Goal: Information Seeking & Learning: Learn about a topic

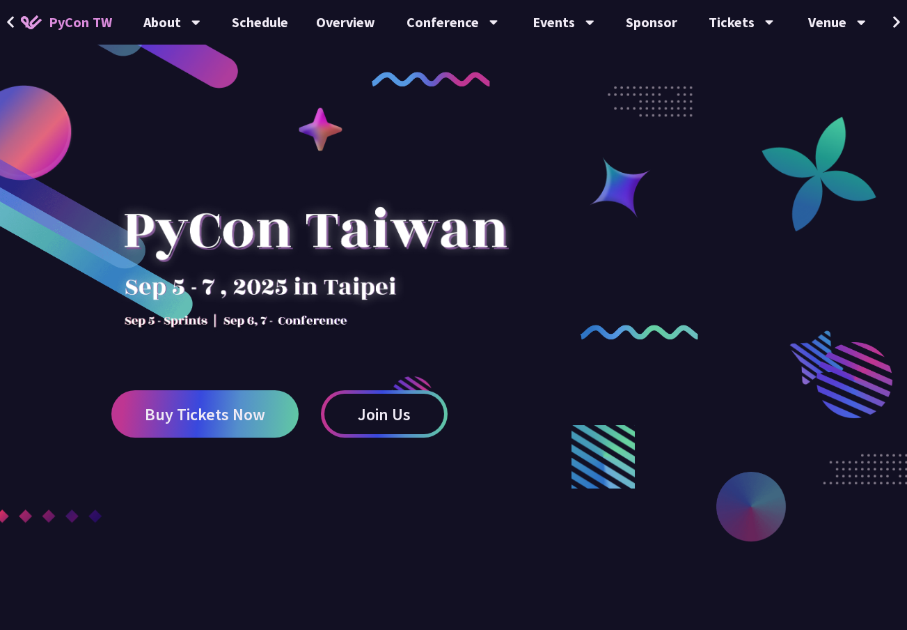
click at [512, 258] on div at bounding box center [315, 250] width 408 height 195
click at [887, 29] on button at bounding box center [896, 22] width 21 height 45
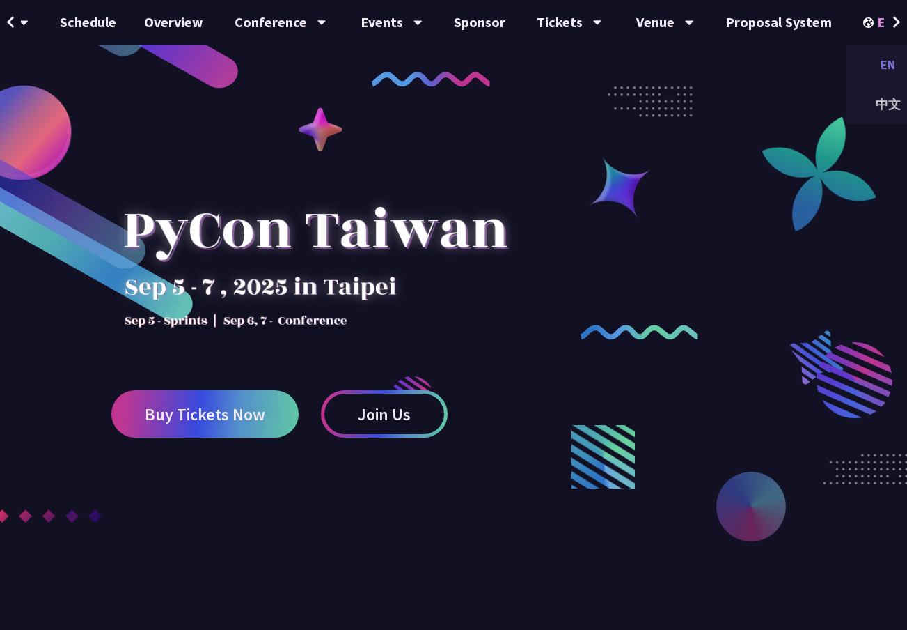
scroll to position [0, 182]
click at [862, 106] on div "中文" at bounding box center [879, 104] width 84 height 33
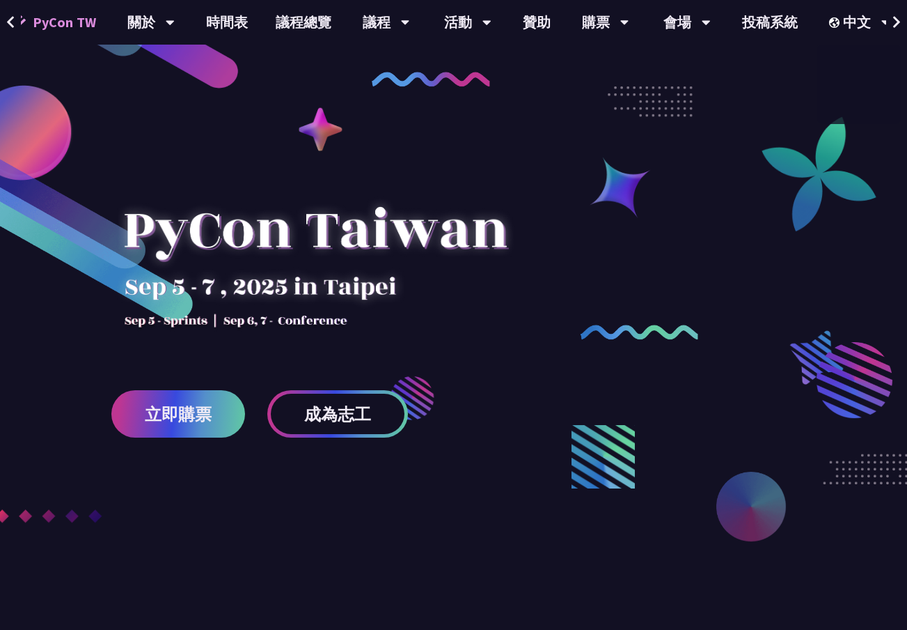
scroll to position [0, 15]
click at [240, 28] on link "時間表" at bounding box center [229, 22] width 70 height 45
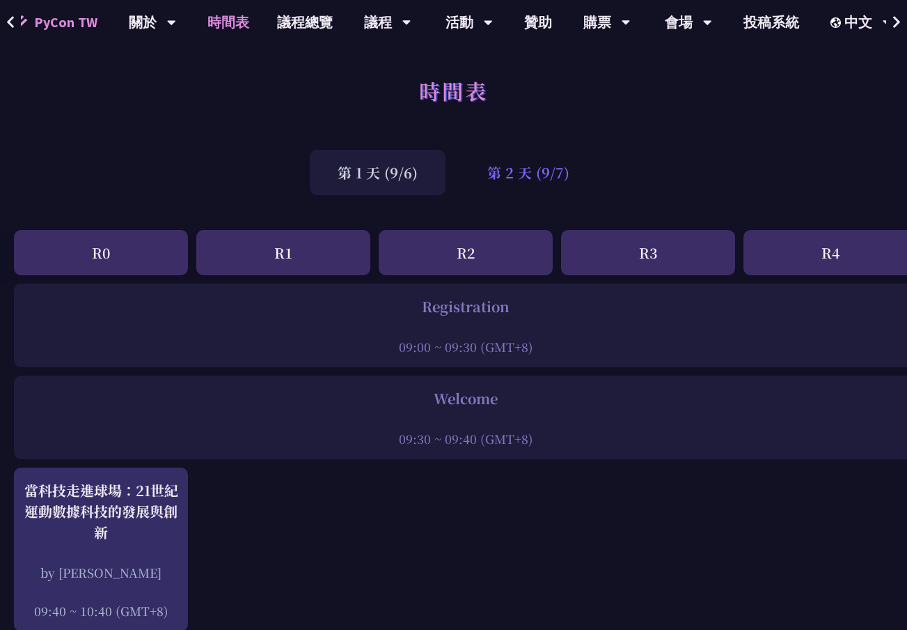
click at [559, 170] on div "第 2 天 (9/7)" at bounding box center [529, 172] width 138 height 45
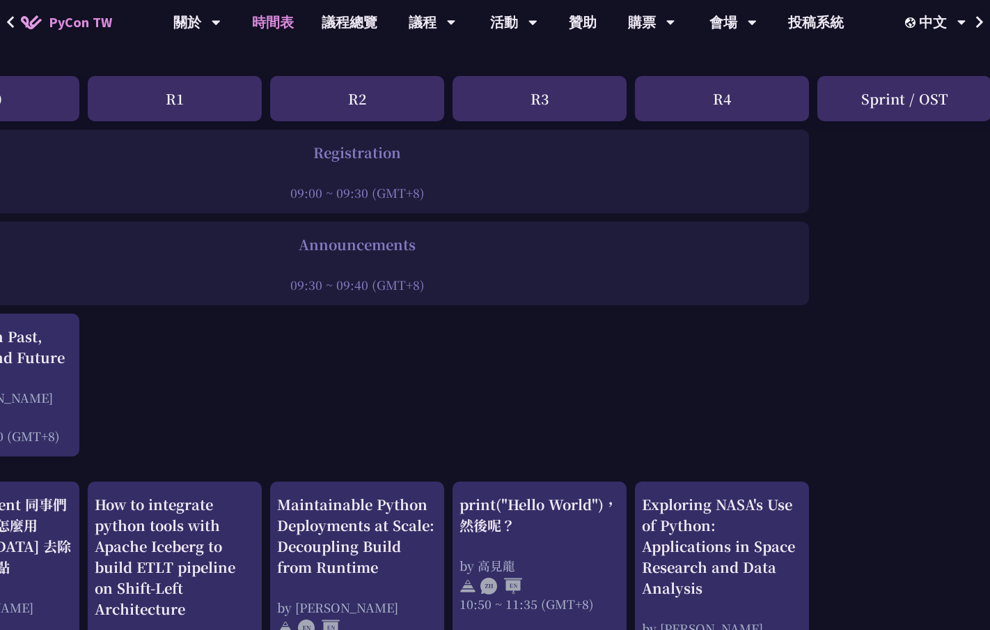
scroll to position [0, 109]
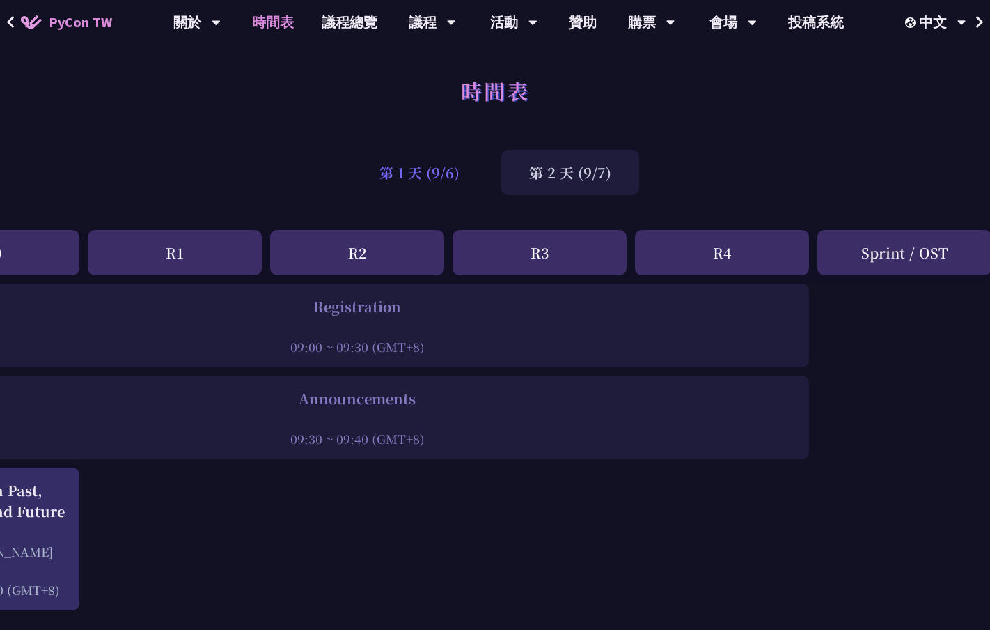
click at [405, 193] on div "第 1 天 (9/6)" at bounding box center [420, 172] width 136 height 45
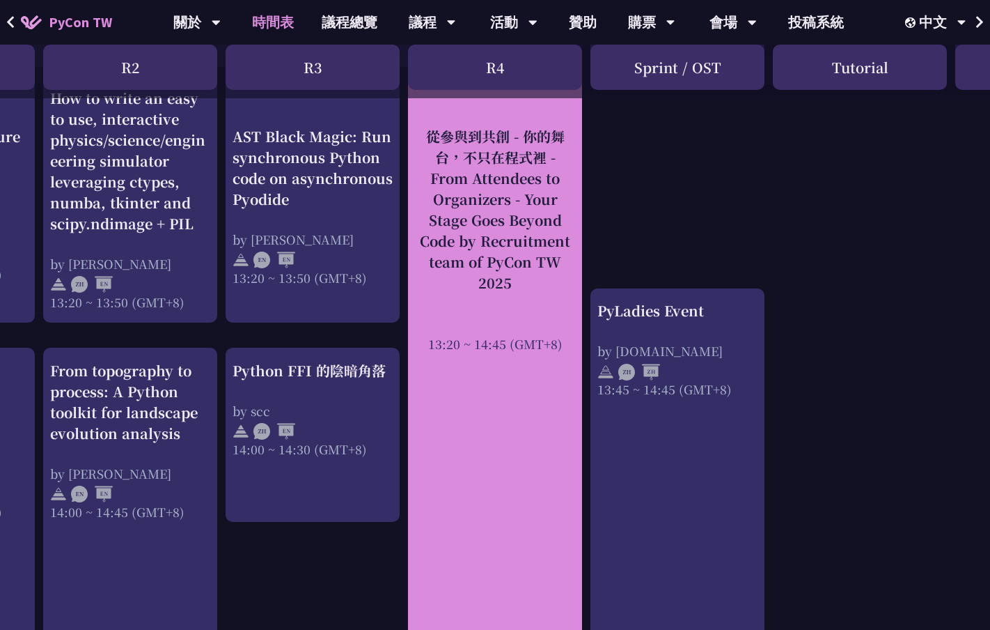
scroll to position [1172, 336]
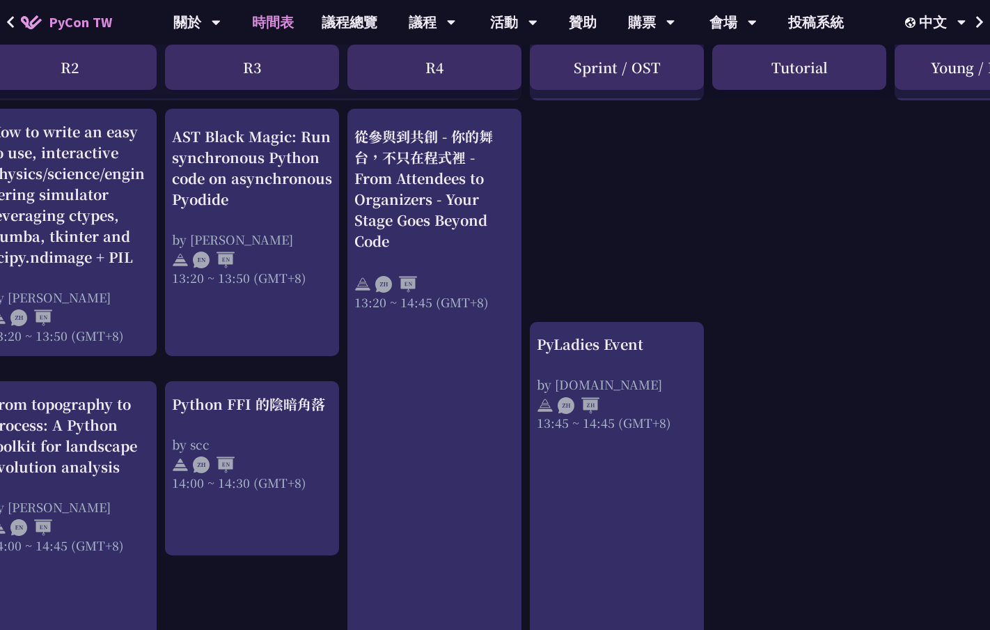
scroll to position [1279, 396]
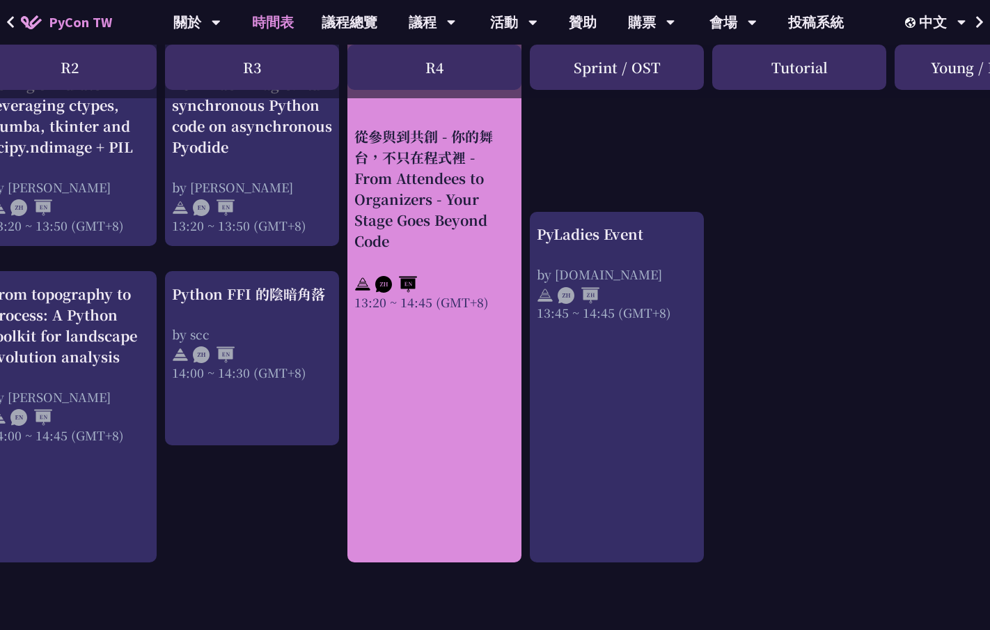
click at [477, 345] on div "從參與到共創 - 你的舞台，不只在程式裡 - From Attendees to Organizers - Your Stage Goes Beyond Co…" at bounding box center [434, 280] width 174 height 563
click at [494, 171] on div "從參與到共創 - 你的舞台，不只在程式裡 - From Attendees to Organizers - Your Stage Goes Beyond Co…" at bounding box center [434, 187] width 160 height 125
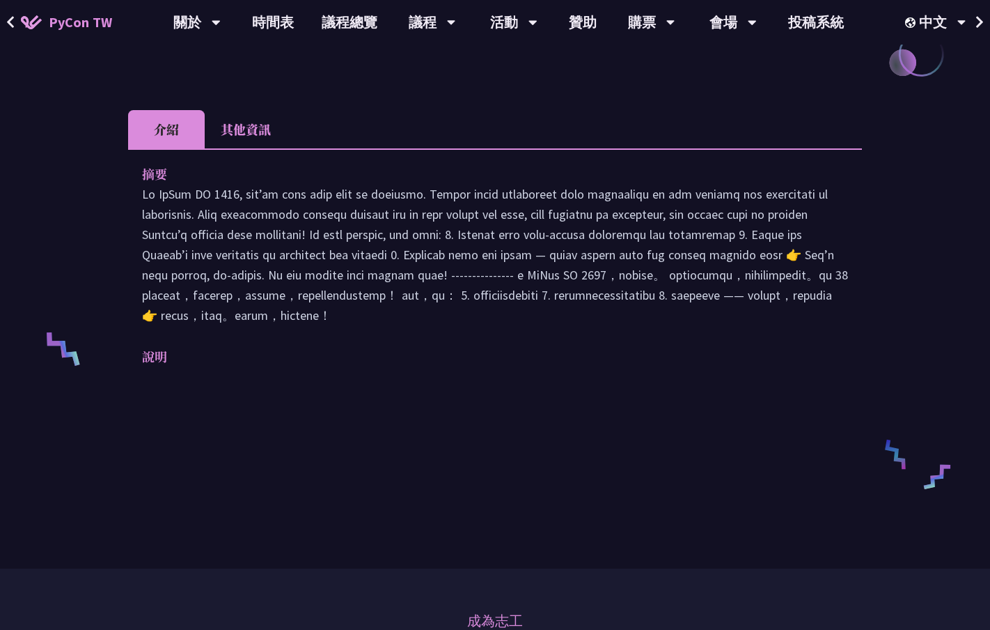
scroll to position [258, 0]
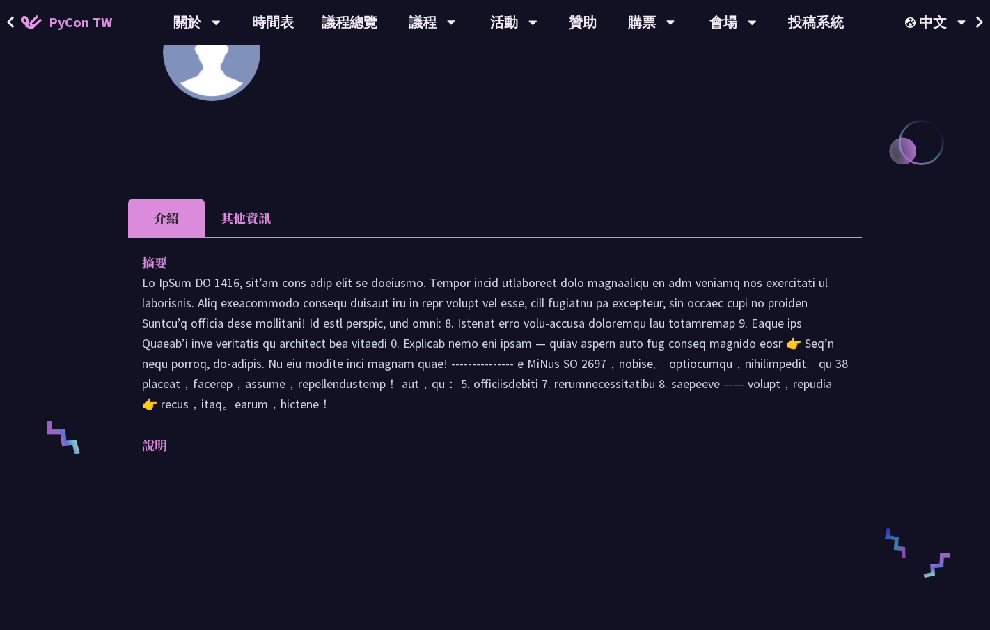
click at [260, 215] on li "其他資訊" at bounding box center [246, 217] width 82 height 38
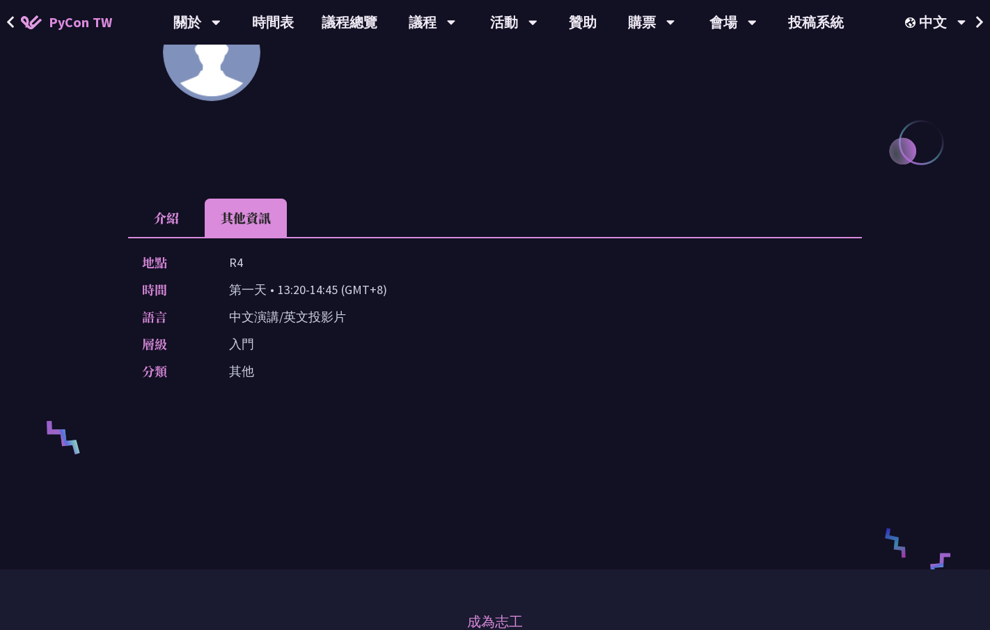
click at [172, 218] on li "介紹" at bounding box center [166, 217] width 77 height 38
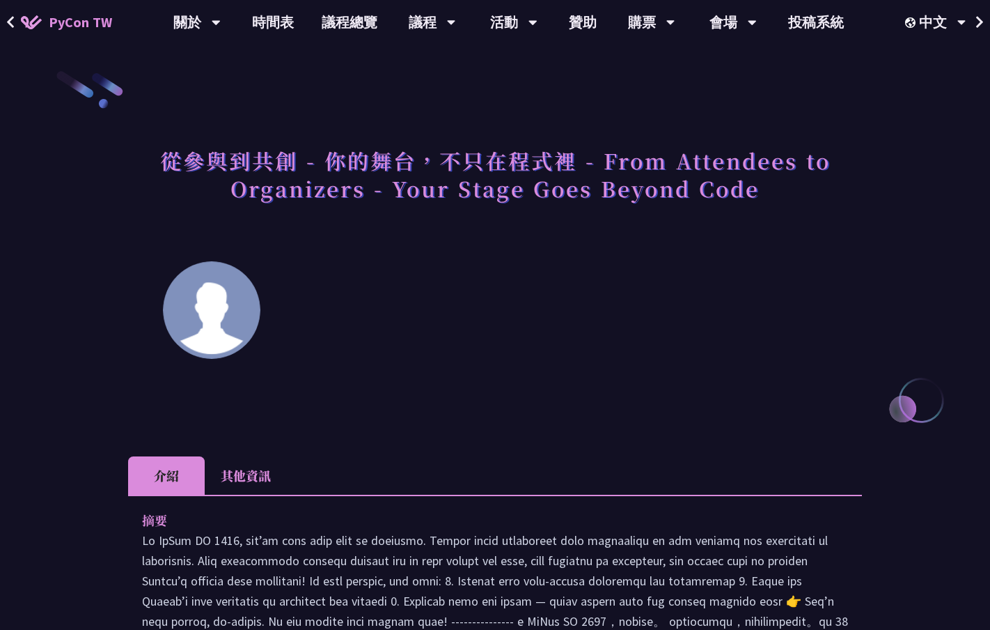
scroll to position [102, 0]
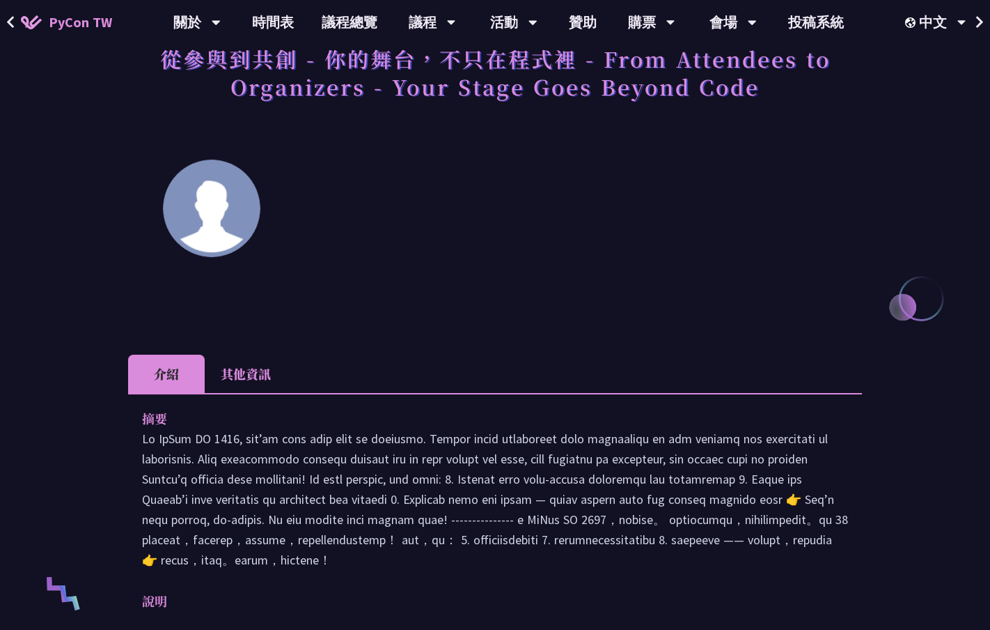
click at [256, 394] on div "摘要 說明 Slides" at bounding box center [495, 519] width 734 height 253
click at [252, 377] on li "其他資訊" at bounding box center [246, 373] width 82 height 38
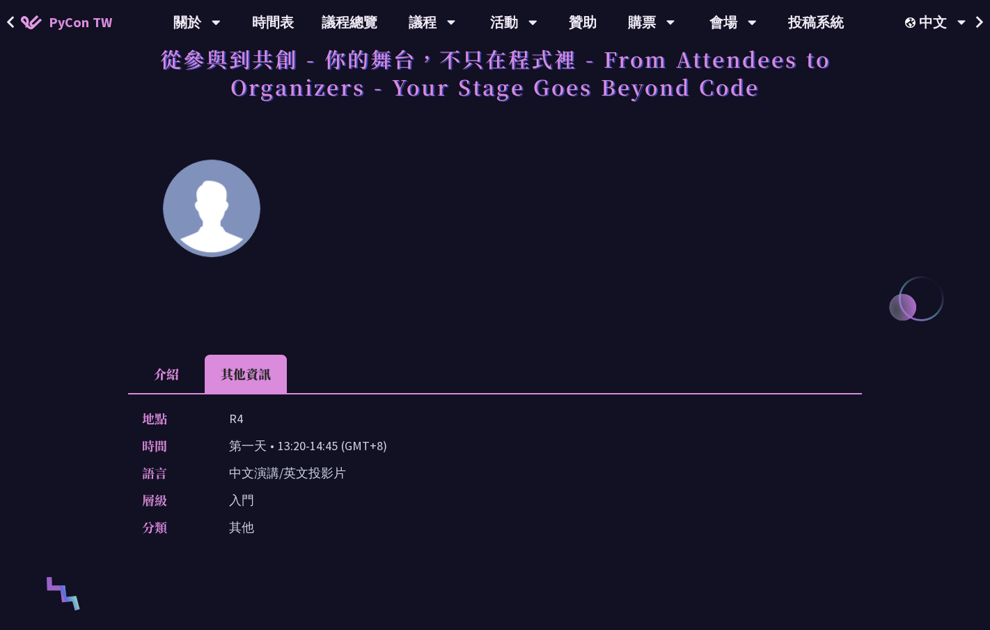
click at [190, 378] on li "介紹" at bounding box center [166, 373] width 77 height 38
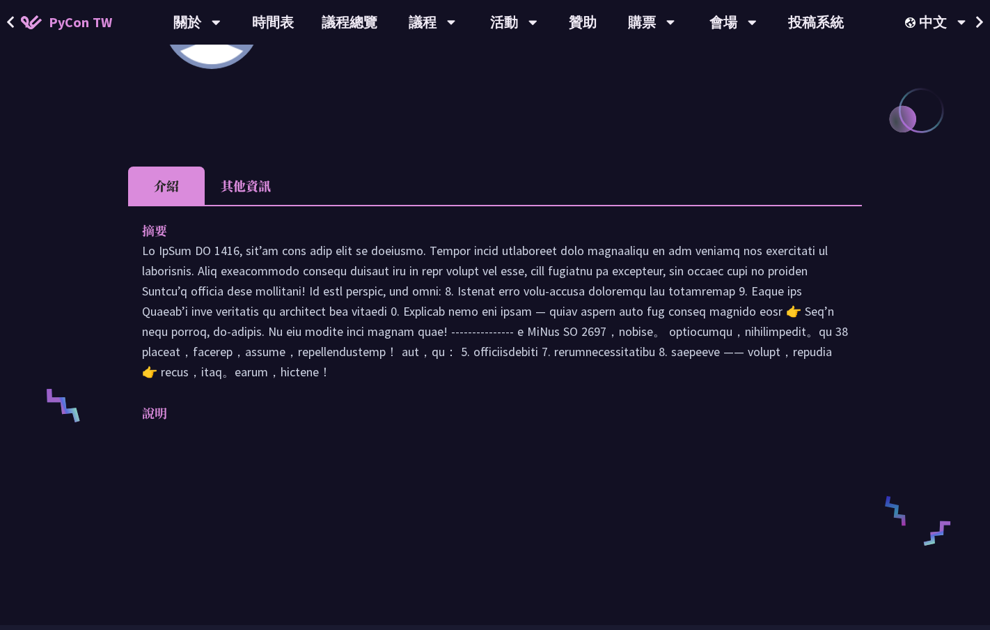
scroll to position [0, 0]
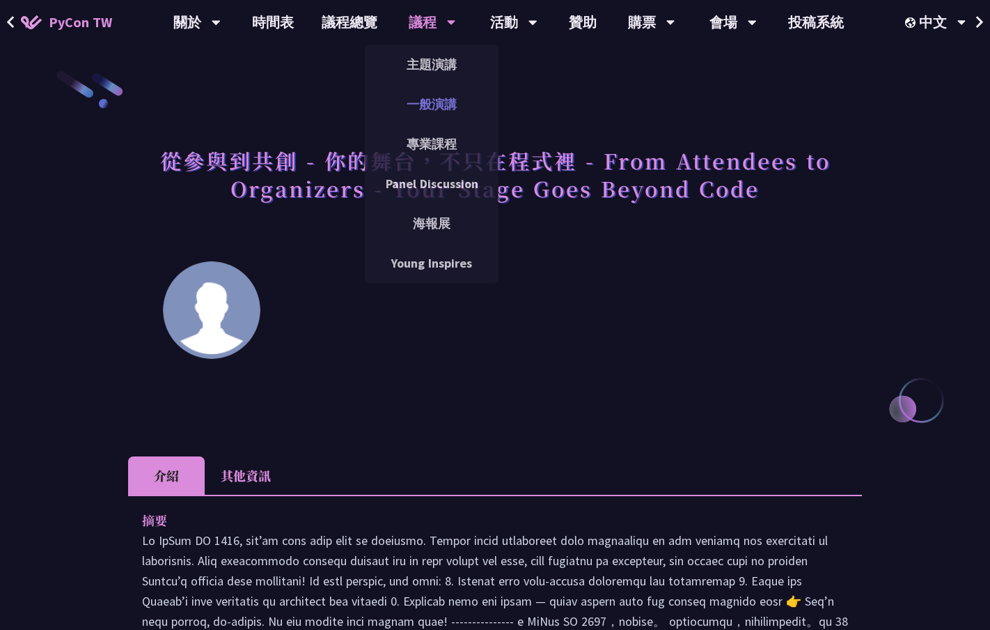
click at [425, 93] on link "一般演講" at bounding box center [432, 104] width 134 height 33
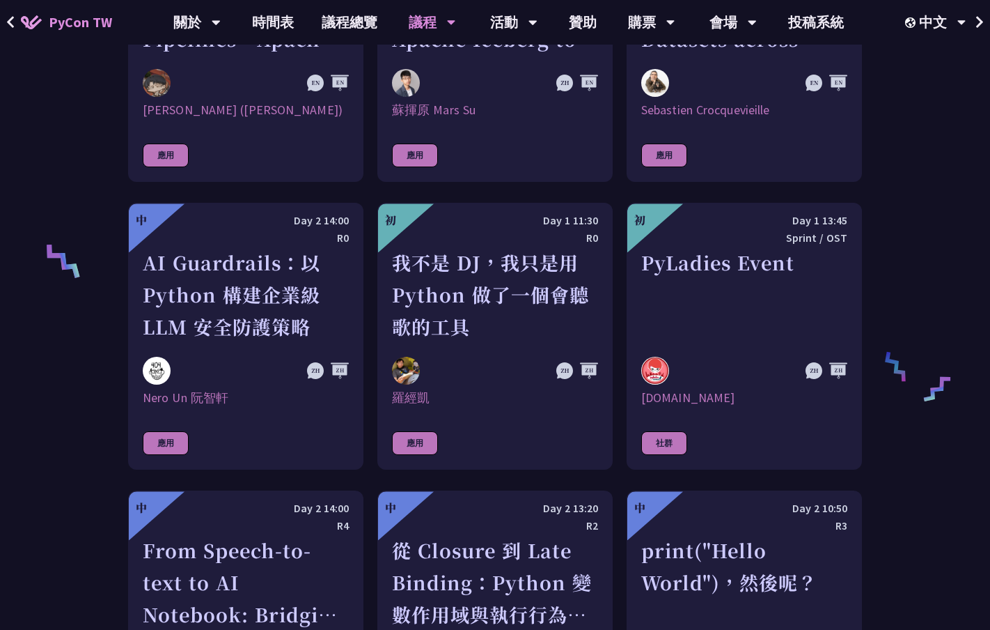
scroll to position [990, 0]
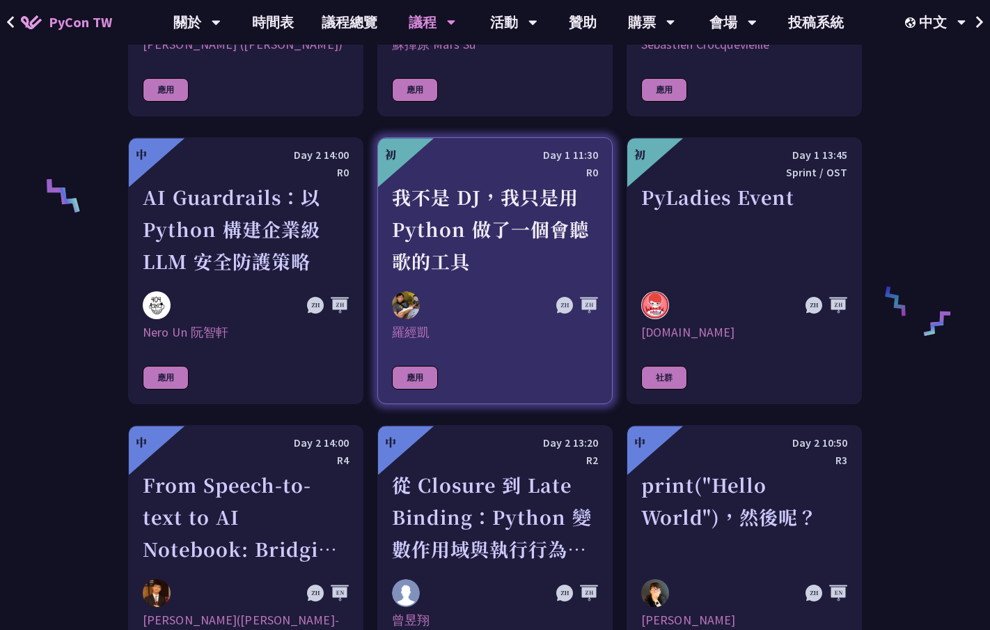
click at [571, 201] on div "我不是 DJ，我只是用 Python 做了一個會聽歌的工具" at bounding box center [495, 229] width 206 height 96
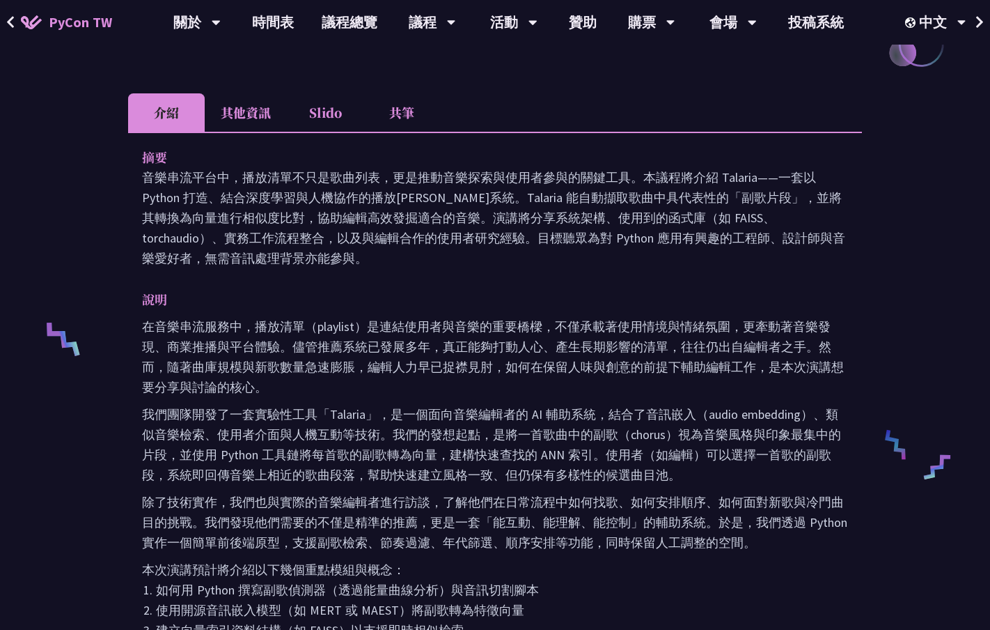
scroll to position [283, 0]
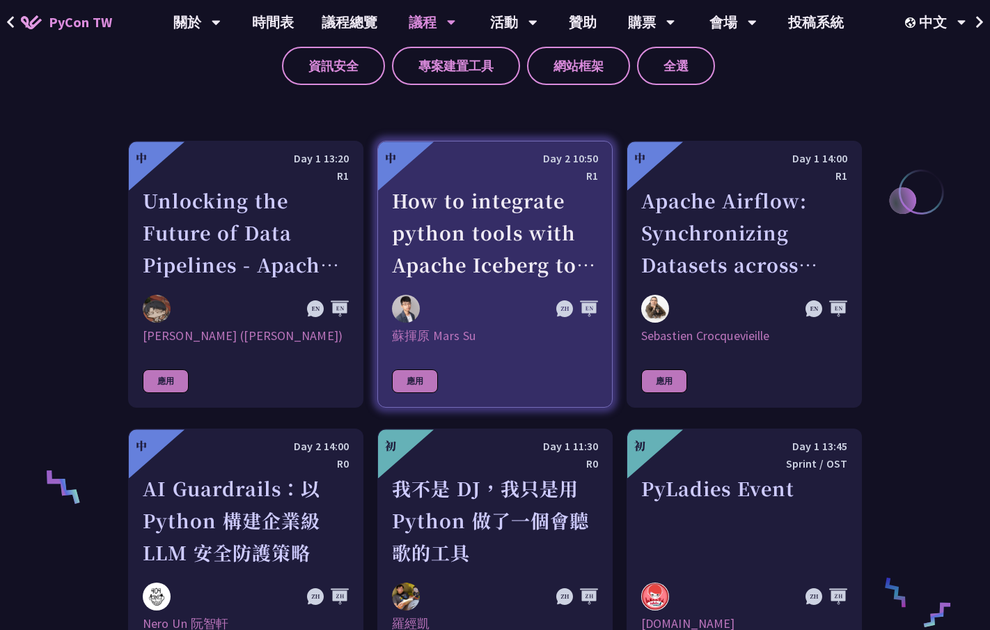
scroll to position [252, 0]
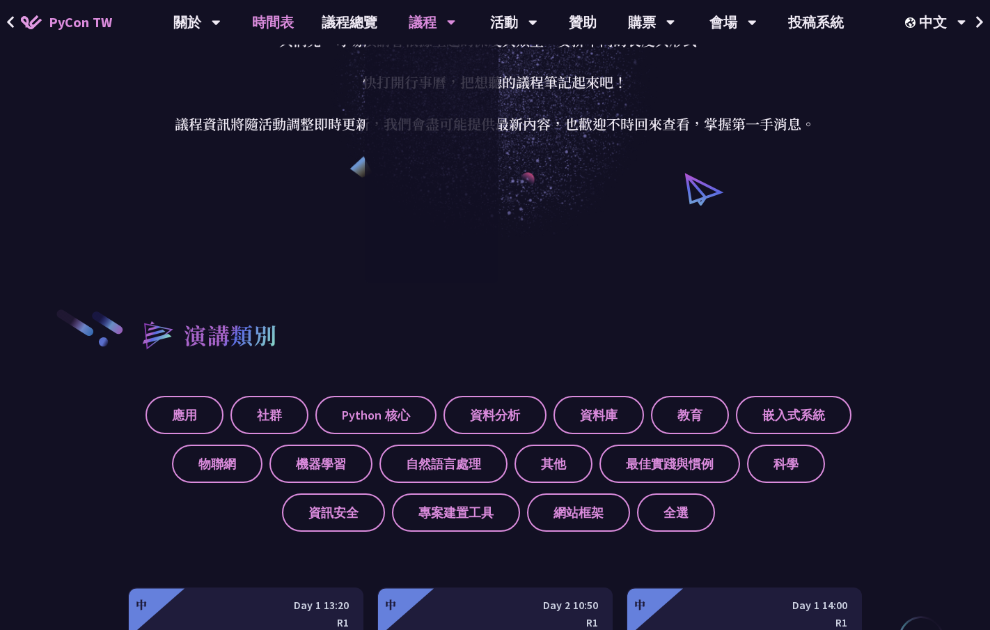
click at [283, 23] on link "時間表" at bounding box center [273, 22] width 70 height 45
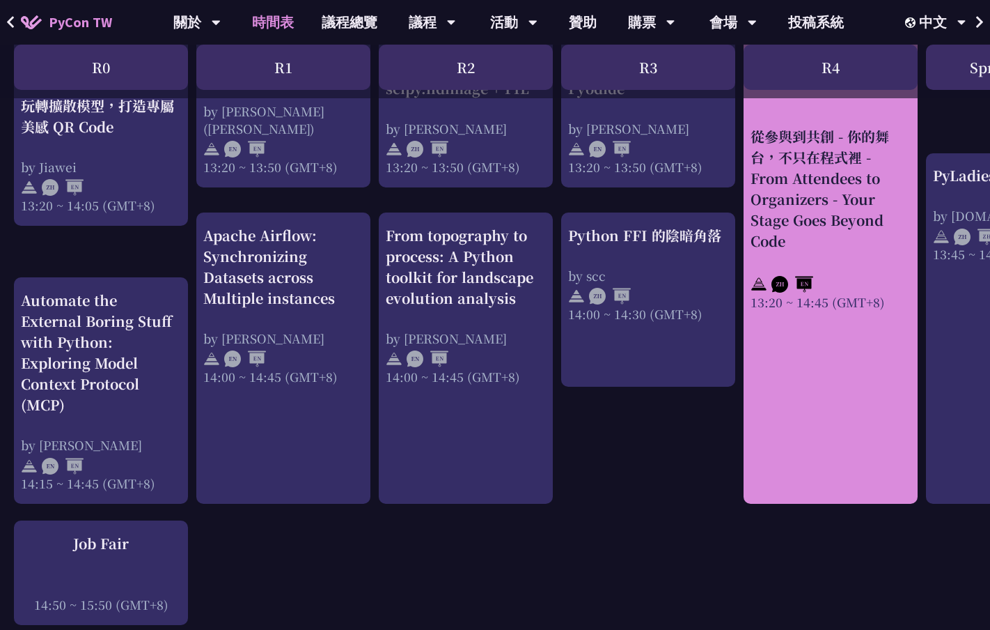
scroll to position [1338, 0]
click at [806, 393] on div "從參與到共創 - 你的舞台，不只在程式裡 - From Attendees to Organizers - Your Stage Goes Beyond Co…" at bounding box center [831, 220] width 174 height 563
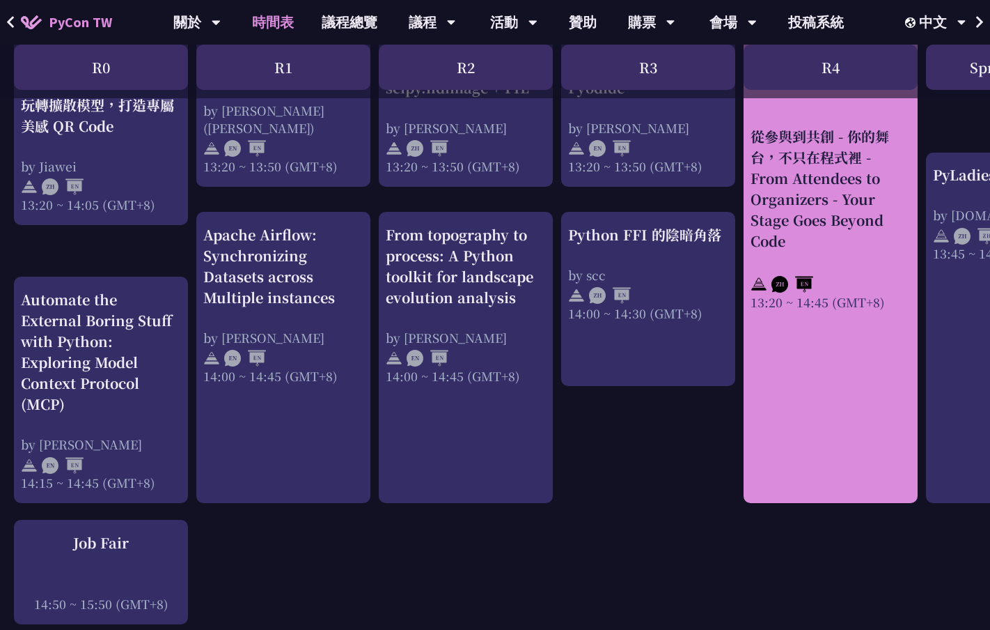
click at [790, 441] on div "從參與到共創 - 你的舞台，不只在程式裡 - From Attendees to Organizers - Your Stage Goes Beyond Co…" at bounding box center [831, 220] width 174 height 563
click at [839, 203] on div "從參與到共創 - 你的舞台，不只在程式裡 - From Attendees to Organizers - Your Stage Goes Beyond Co…" at bounding box center [831, 187] width 160 height 125
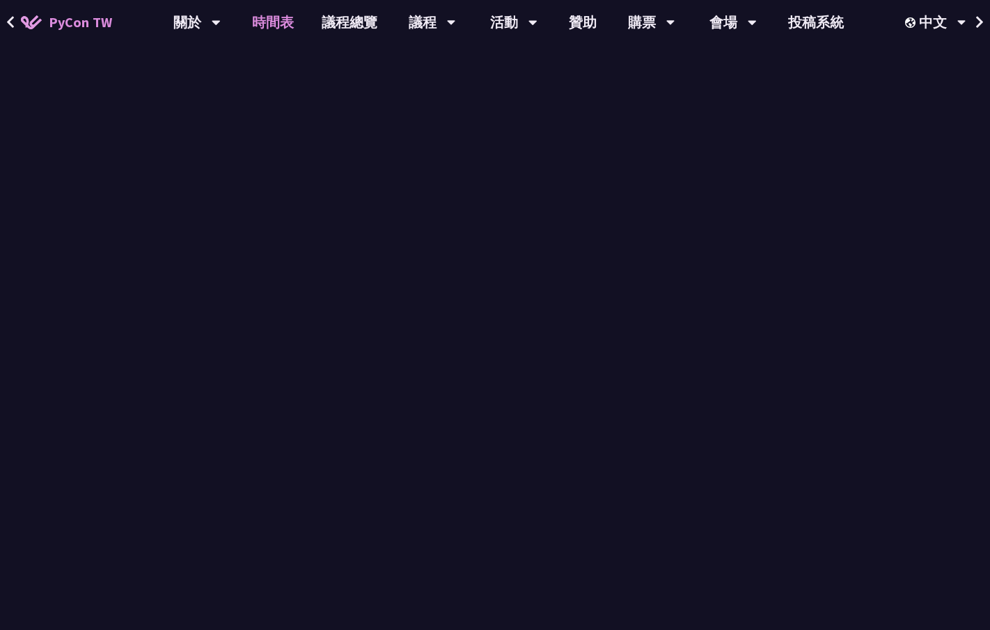
scroll to position [1338, 0]
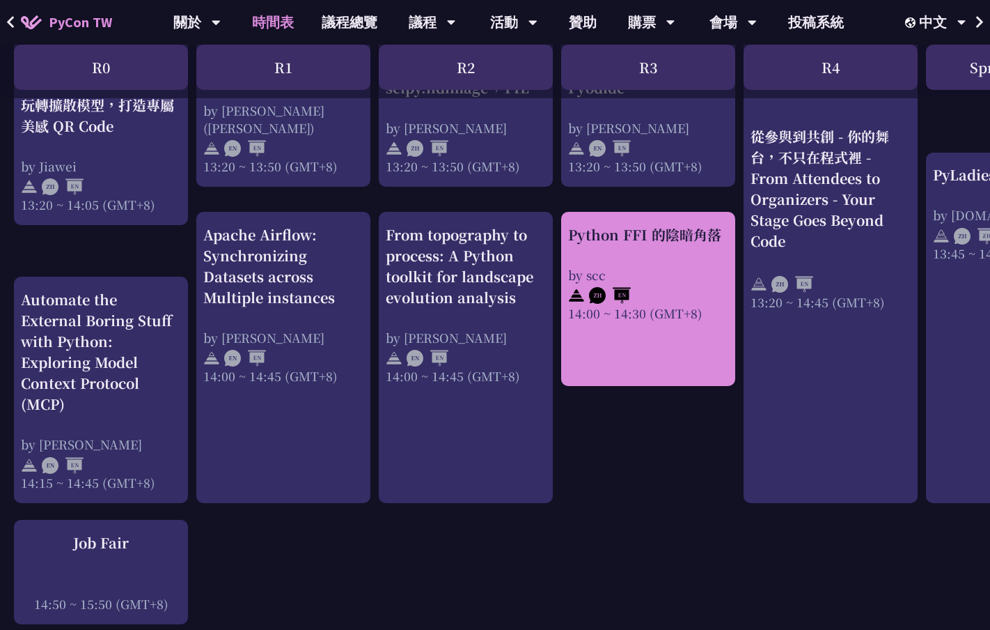
click at [701, 269] on div "by scc" at bounding box center [648, 274] width 160 height 17
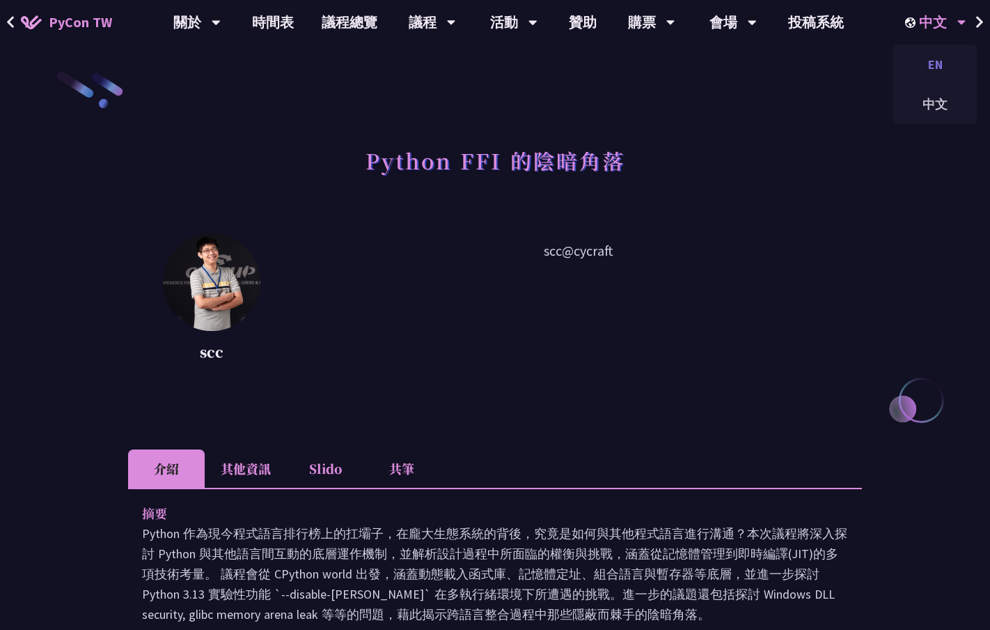
click at [945, 51] on div "EN" at bounding box center [935, 64] width 84 height 33
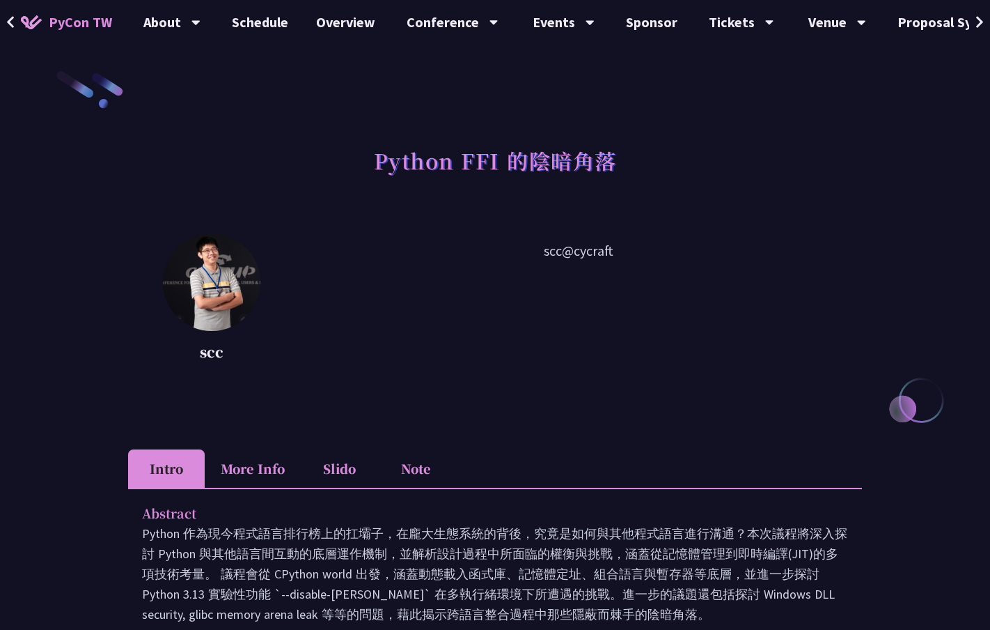
click at [978, 26] on icon at bounding box center [979, 22] width 7 height 12
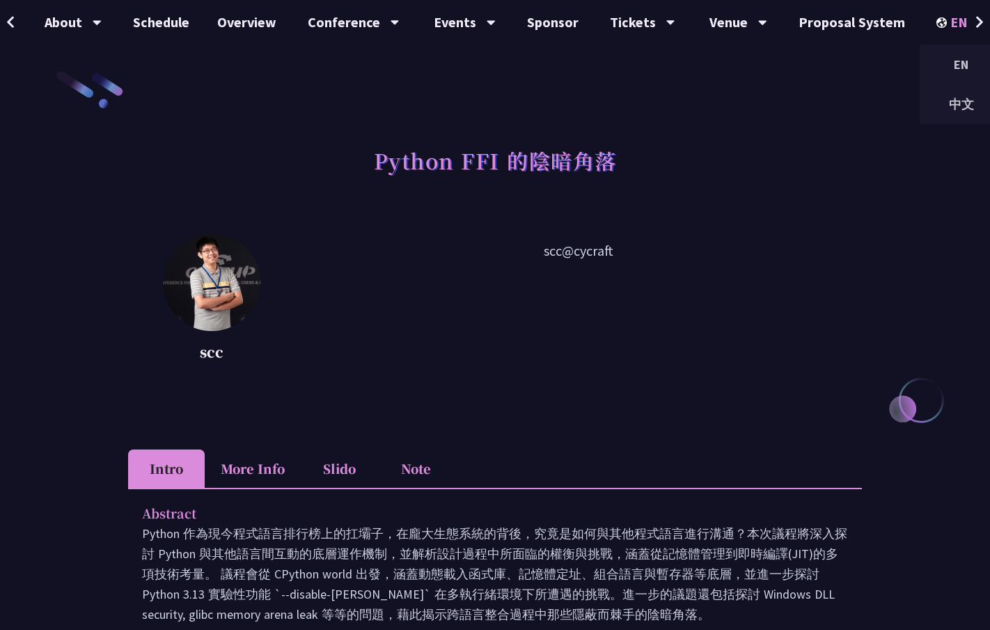
click at [978, 21] on icon at bounding box center [982, 23] width 8 height 5
click at [944, 99] on div "中文" at bounding box center [962, 104] width 84 height 33
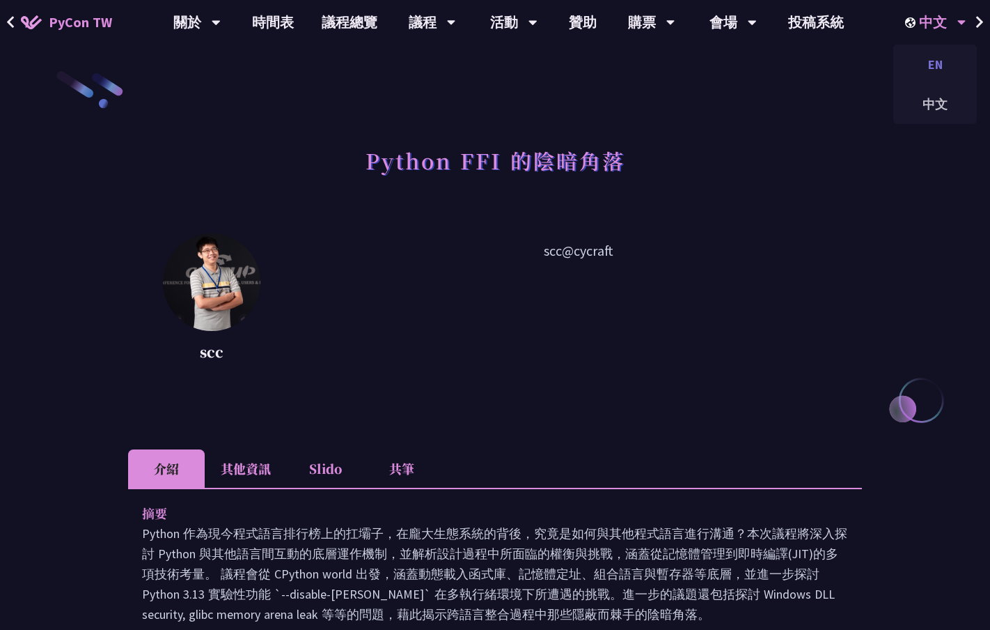
click at [942, 67] on div "EN" at bounding box center [935, 64] width 84 height 33
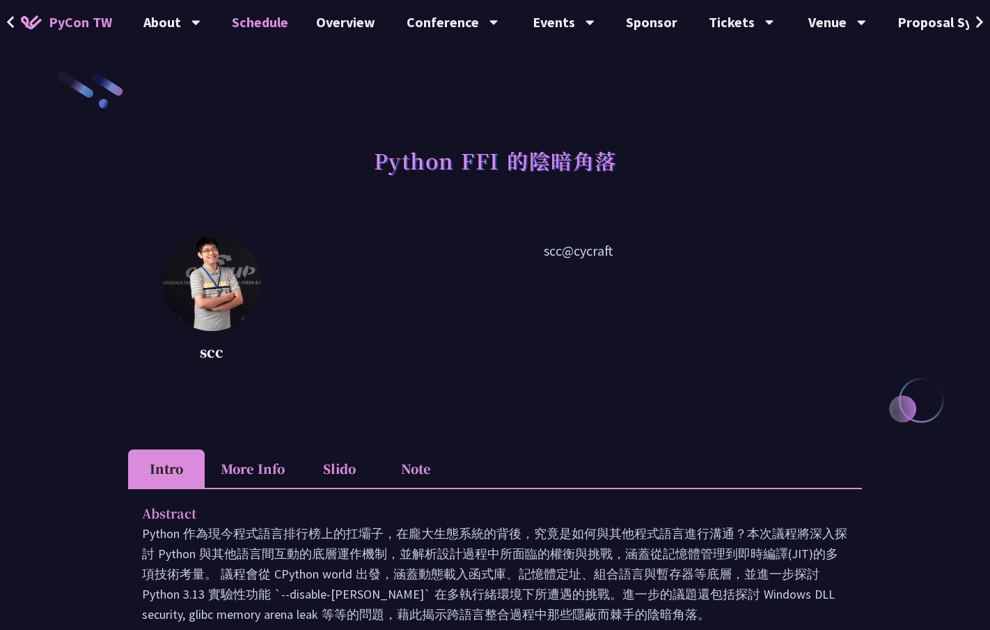
click at [240, 16] on link "Schedule" at bounding box center [260, 22] width 84 height 45
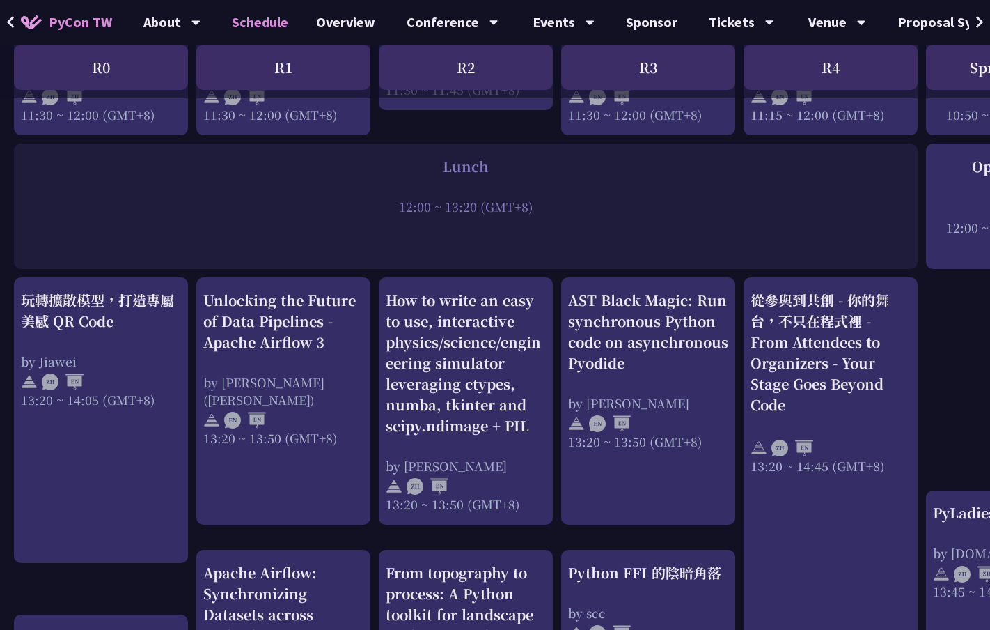
scroll to position [1175, 0]
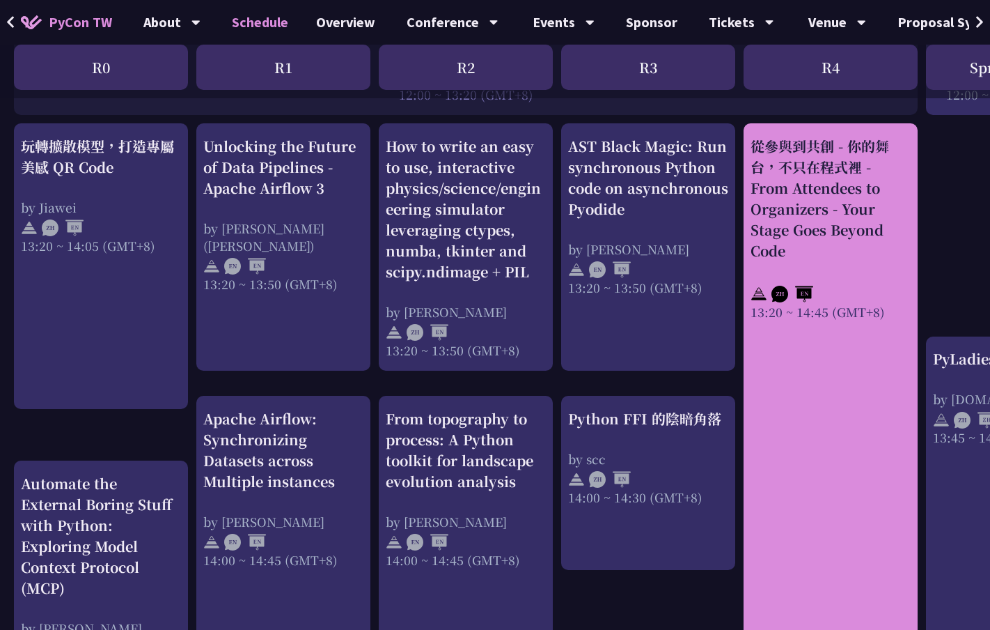
click at [858, 420] on div "從參與到共創 - 你的舞台，不只在程式裡 - From Attendees to Organizers - Your Stage Goes Beyond Co…" at bounding box center [831, 404] width 174 height 563
click at [857, 366] on div "從參與到共創 - 你的舞台，不只在程式裡 - From Attendees to Organizers - Your Stage Goes Beyond Co…" at bounding box center [831, 404] width 174 height 563
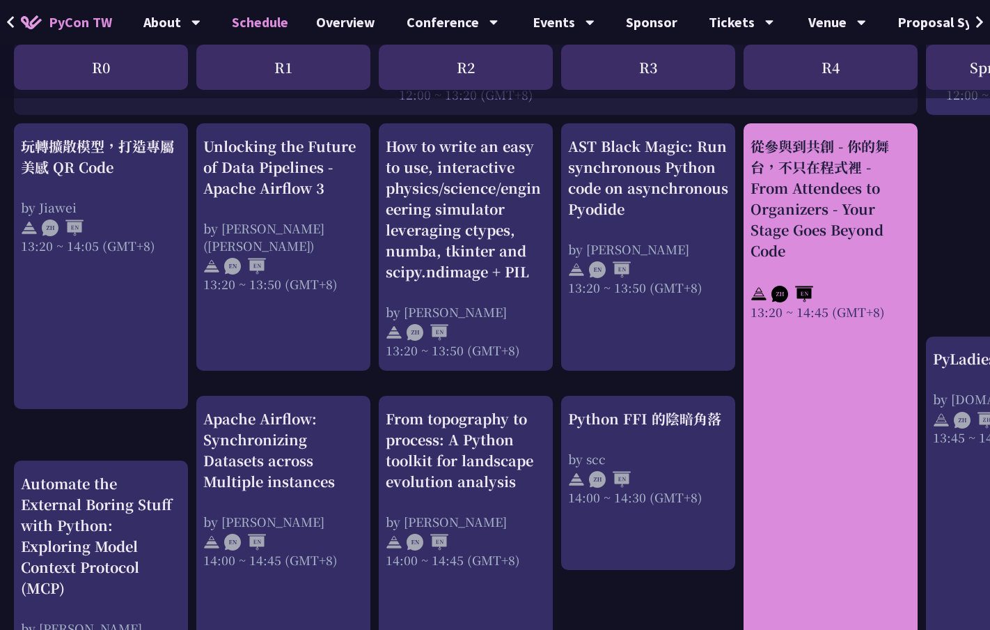
click at [857, 366] on div "從參與到共創 - 你的舞台，不只在程式裡 - From Attendees to Organizers - Your Stage Goes Beyond Co…" at bounding box center [831, 404] width 174 height 563
click at [864, 141] on div "從參與到共創 - 你的舞台，不只在程式裡 - From Attendees to Organizers - Your Stage Goes Beyond Co…" at bounding box center [831, 198] width 160 height 125
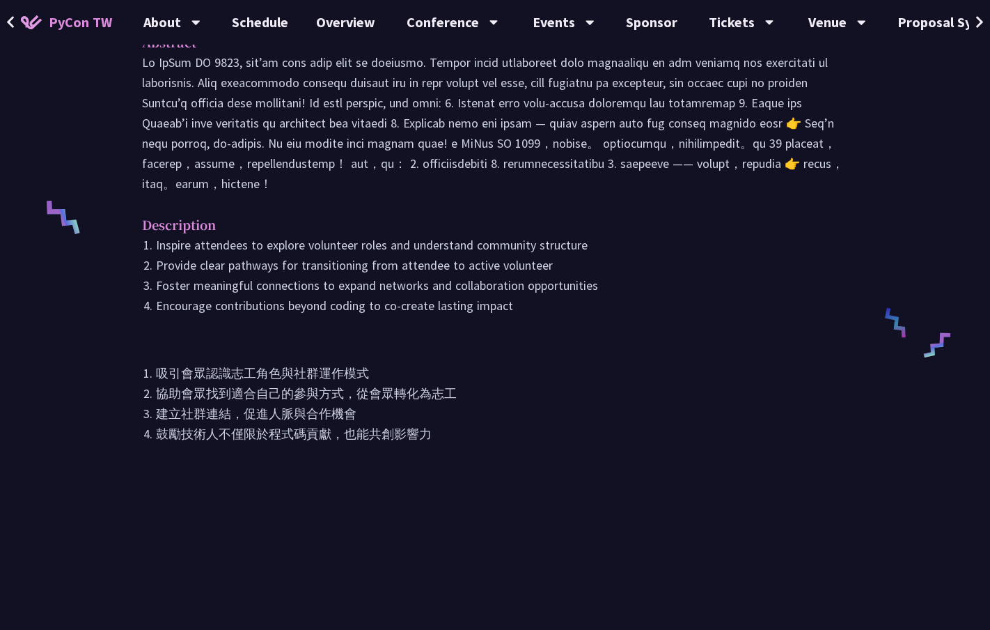
scroll to position [288, 0]
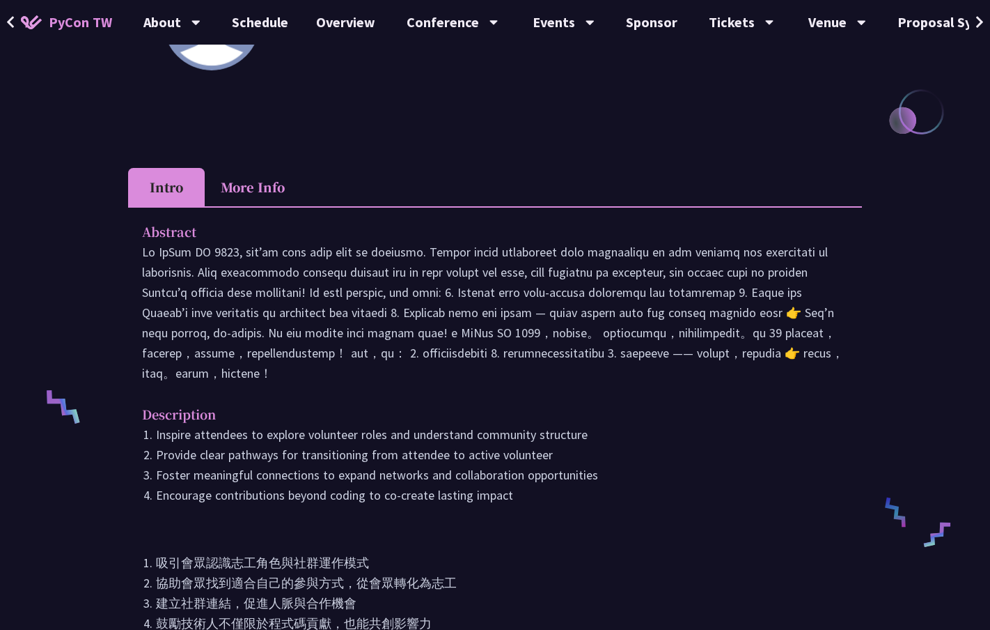
click at [258, 172] on li "More Info" at bounding box center [253, 187] width 96 height 38
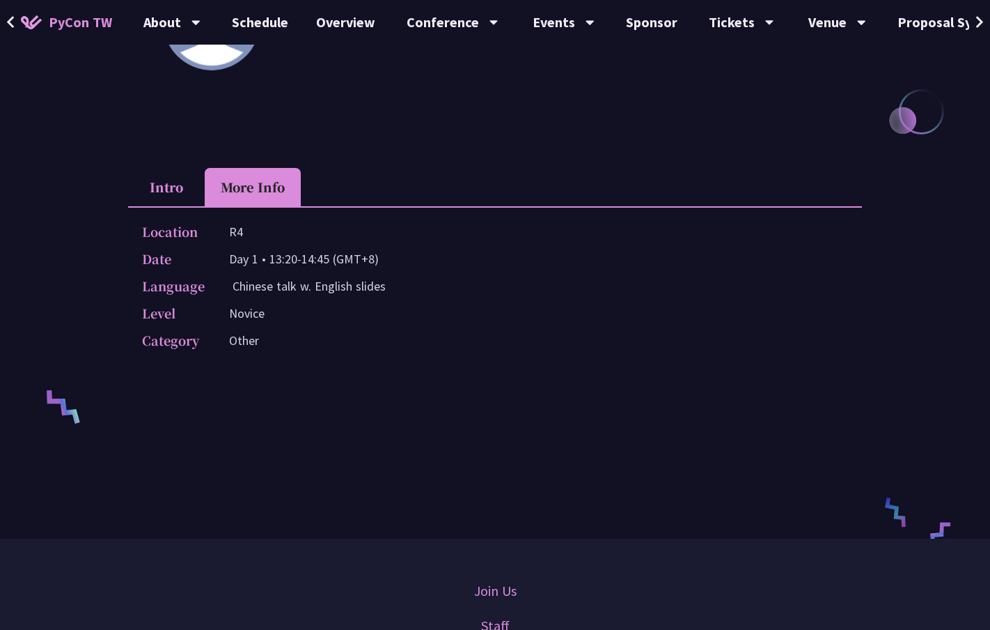
click at [183, 187] on li "Intro" at bounding box center [166, 187] width 77 height 38
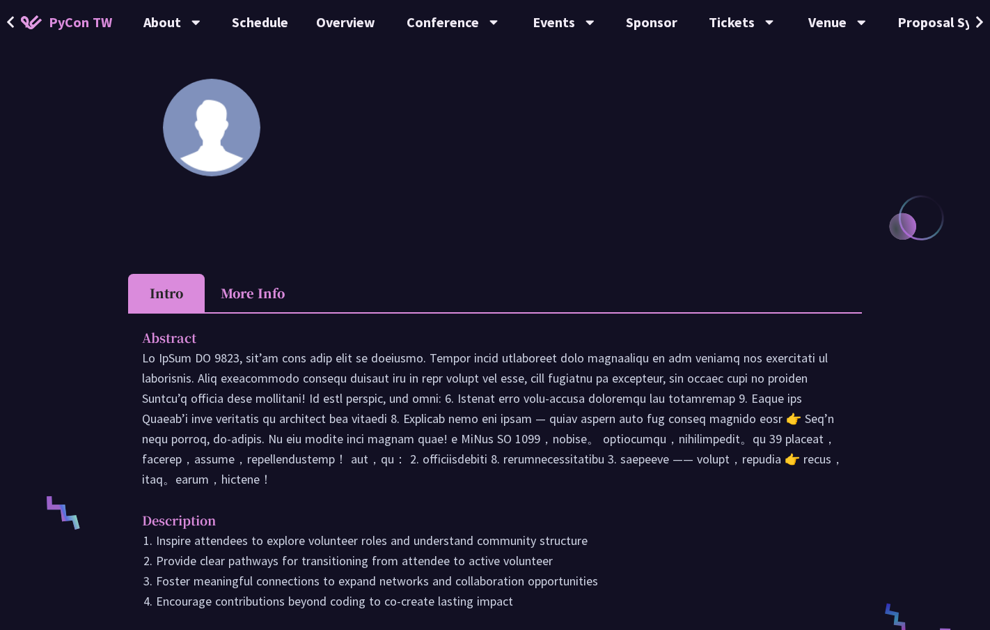
scroll to position [143, 0]
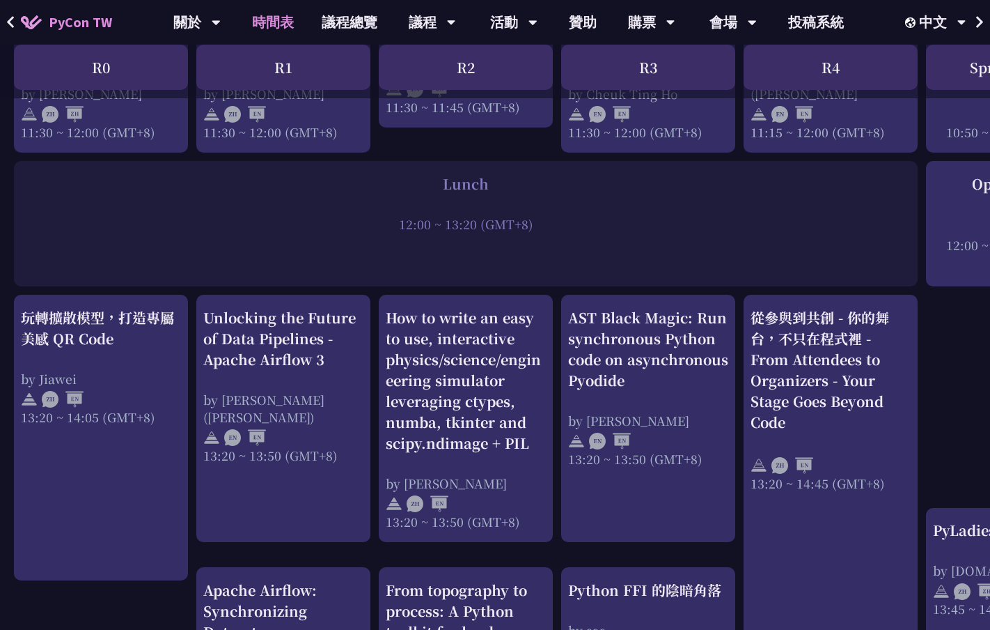
scroll to position [1006, 0]
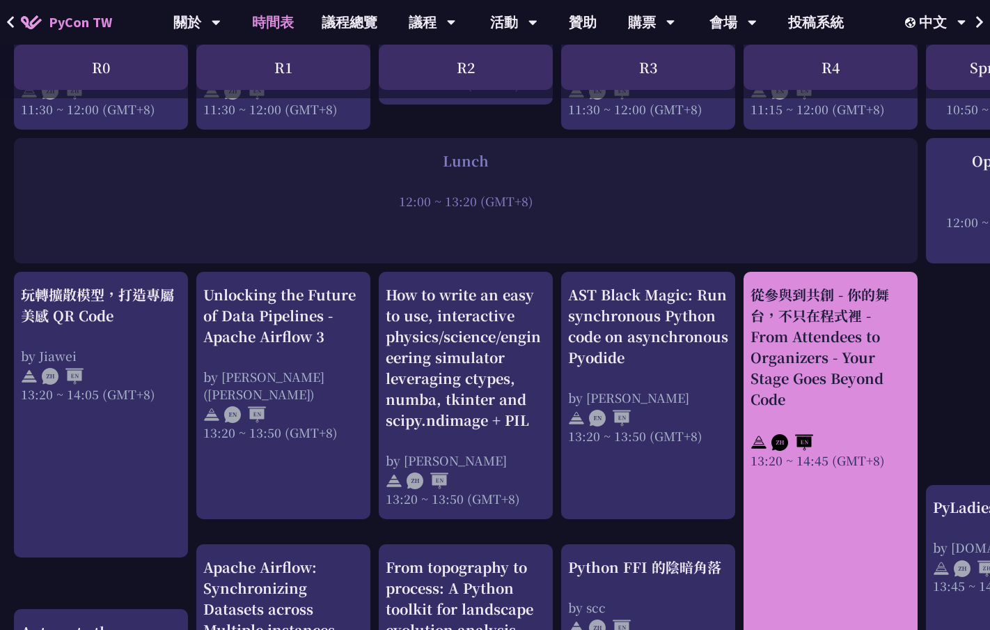
click at [841, 364] on div "從參與到共創 - 你的舞台，不只在程式裡 - From Attendees to Organizers - Your Stage Goes Beyond Co…" at bounding box center [831, 346] width 160 height 125
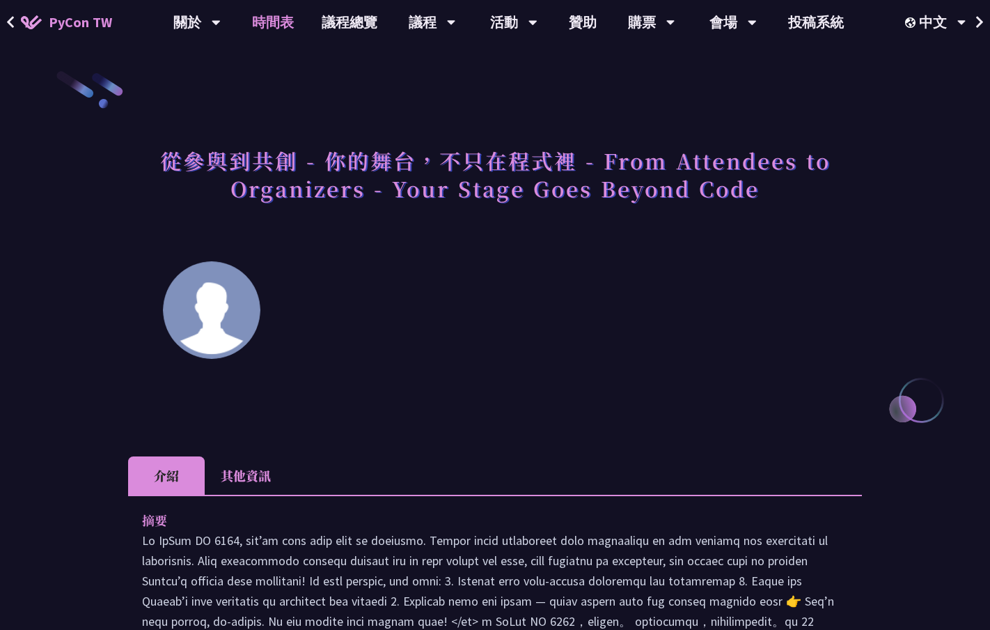
click at [281, 26] on link "時間表" at bounding box center [273, 22] width 70 height 45
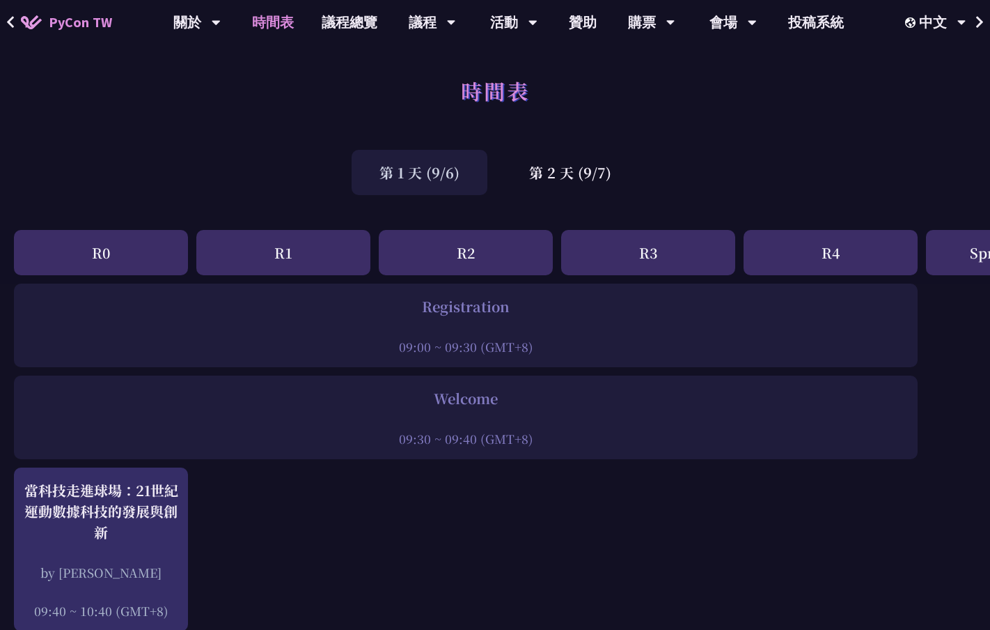
scroll to position [1006, 0]
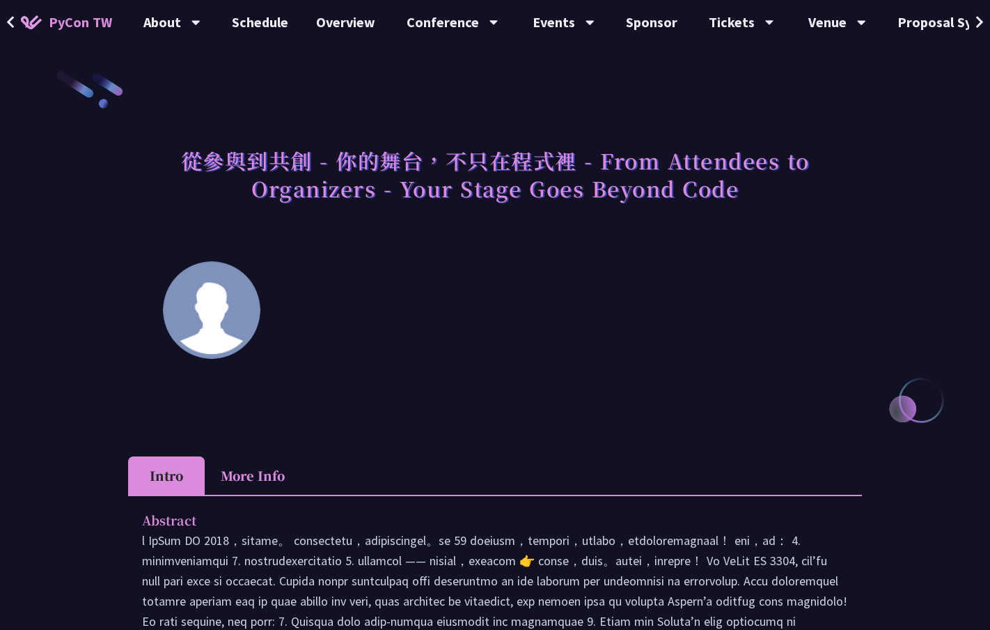
click at [421, 230] on div "從參與到共創 - 你的舞台，不只在程式裡 - From Attendees to Organizers - Your Stage Goes Beyond Co…" at bounding box center [495, 189] width 734 height 101
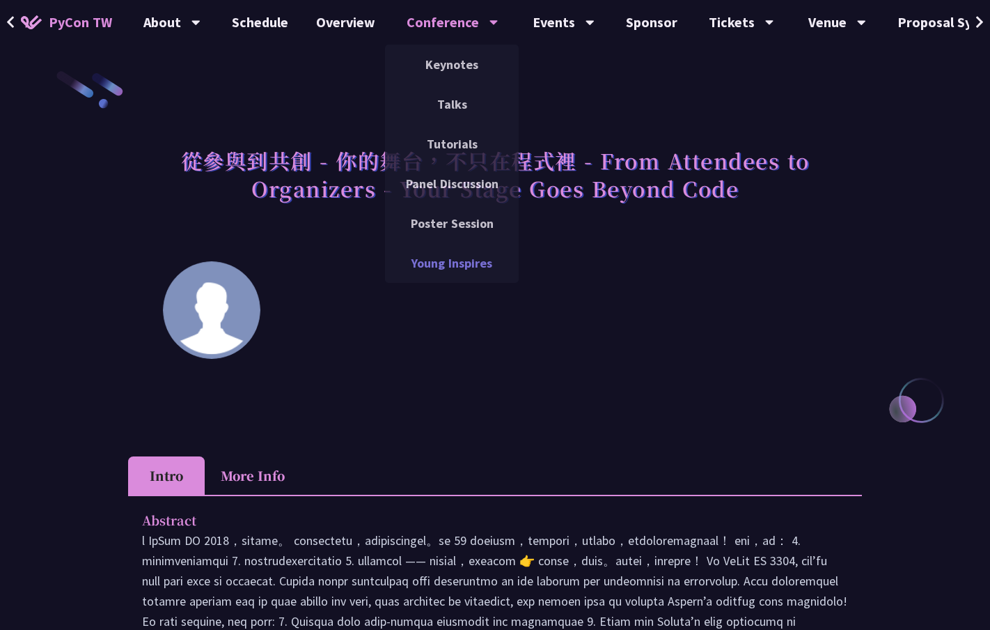
click at [426, 270] on link "Young Inspires" at bounding box center [452, 263] width 134 height 33
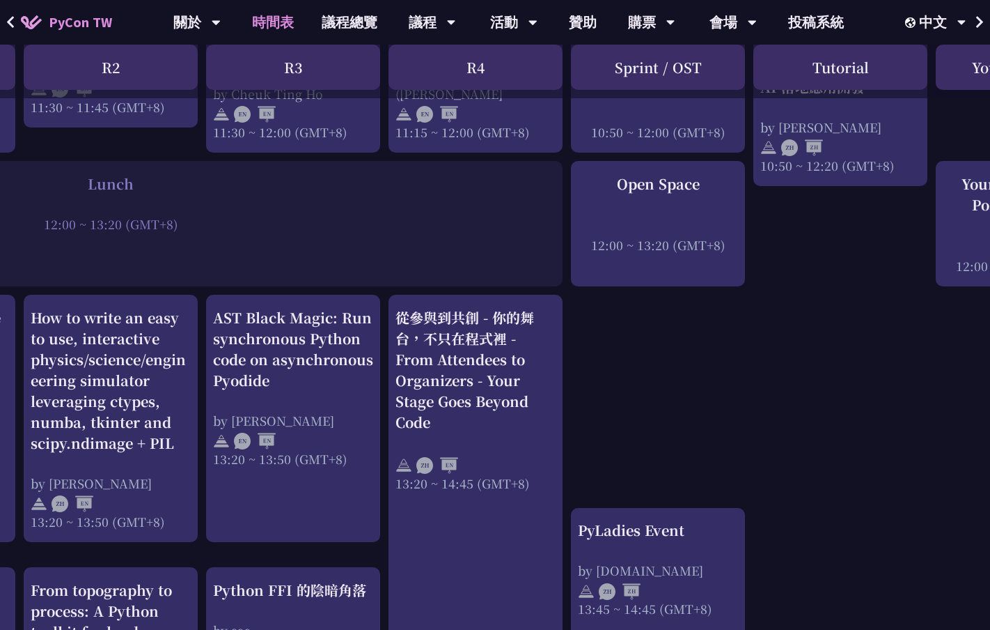
scroll to position [0, 355]
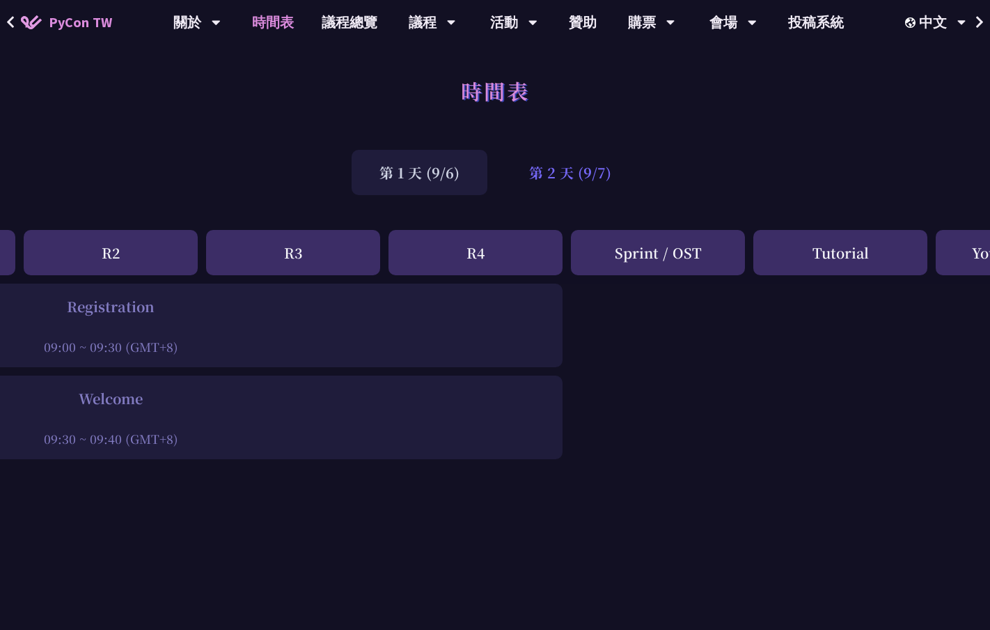
click at [540, 175] on div "第 2 天 (9/7)" at bounding box center [570, 172] width 138 height 45
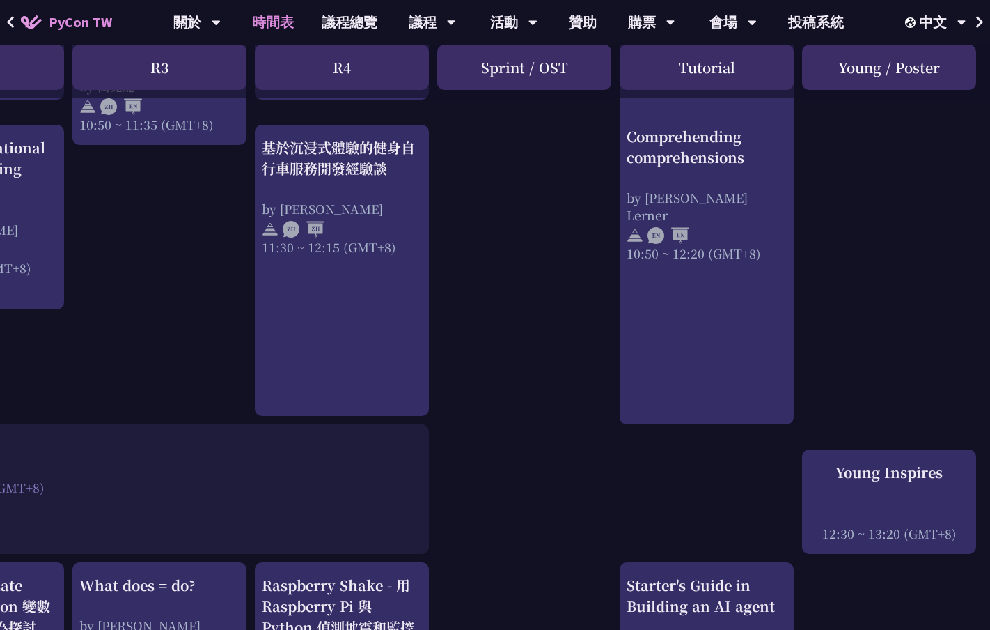
scroll to position [994, 489]
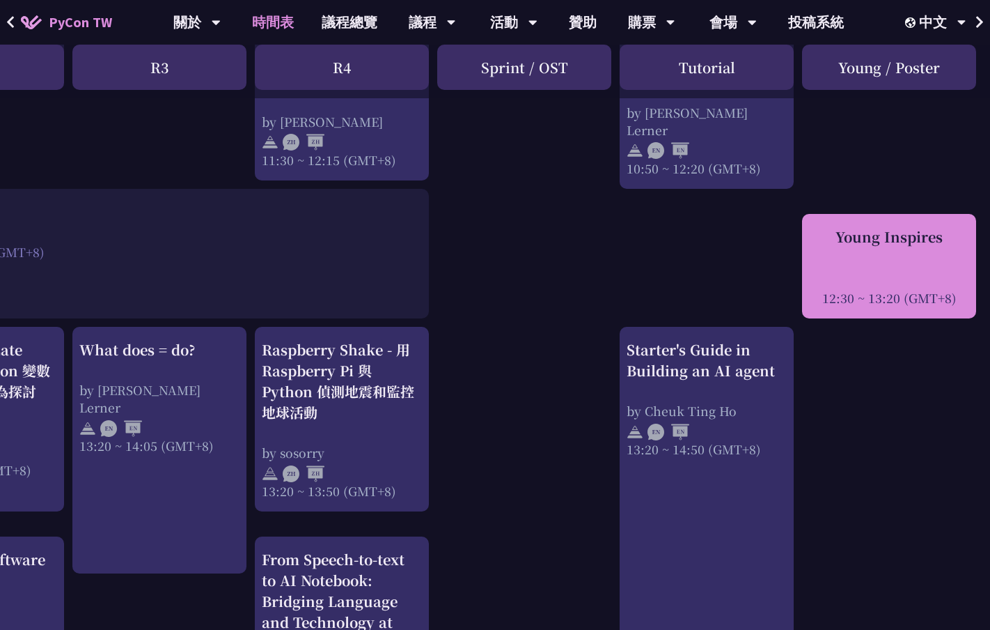
click at [875, 282] on div at bounding box center [889, 278] width 160 height 21
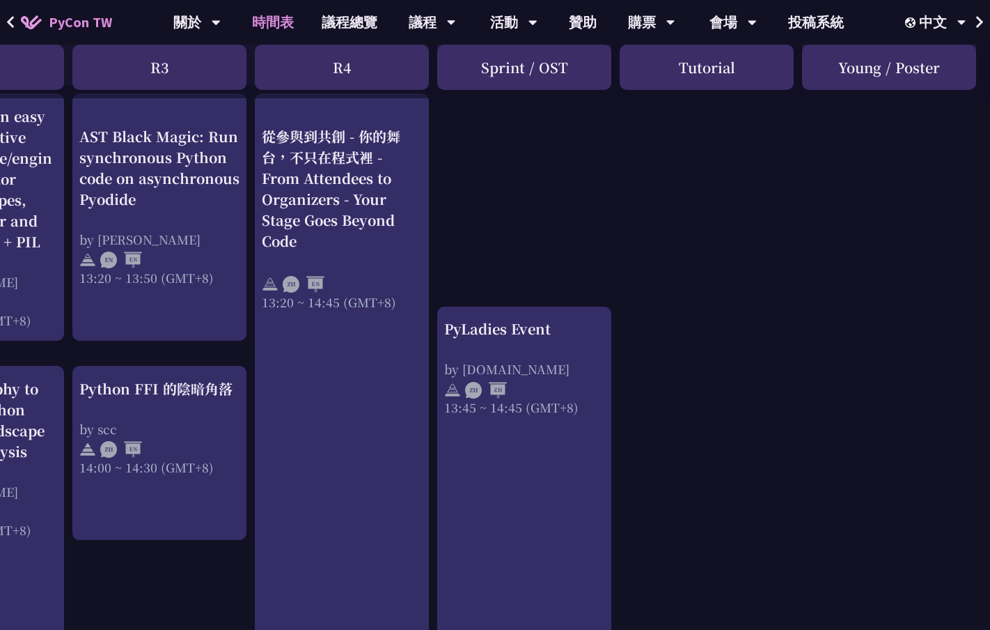
scroll to position [1138, 489]
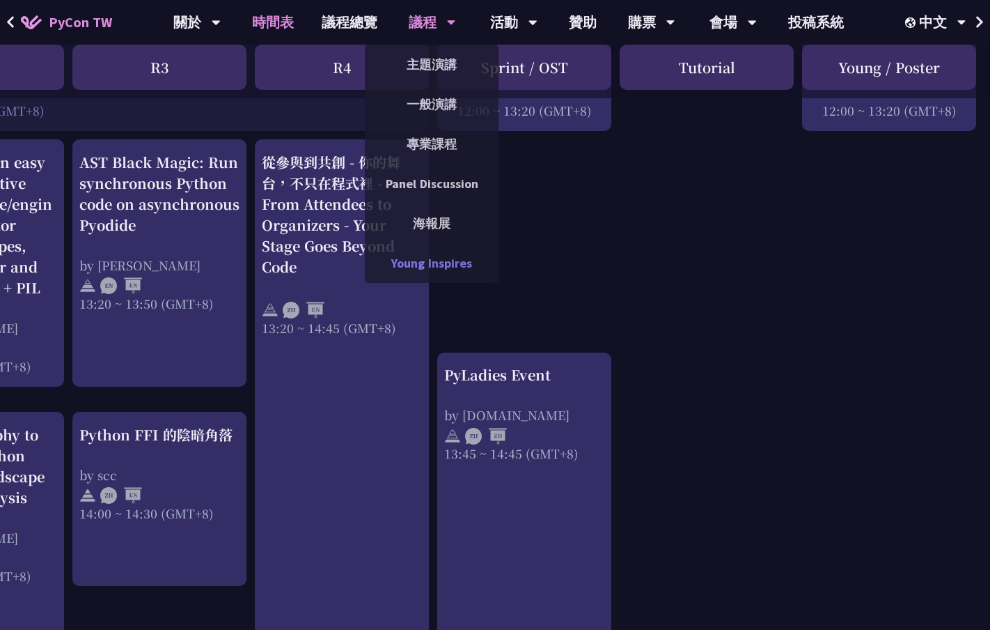
click at [439, 258] on link "Young Inspires" at bounding box center [432, 263] width 134 height 33
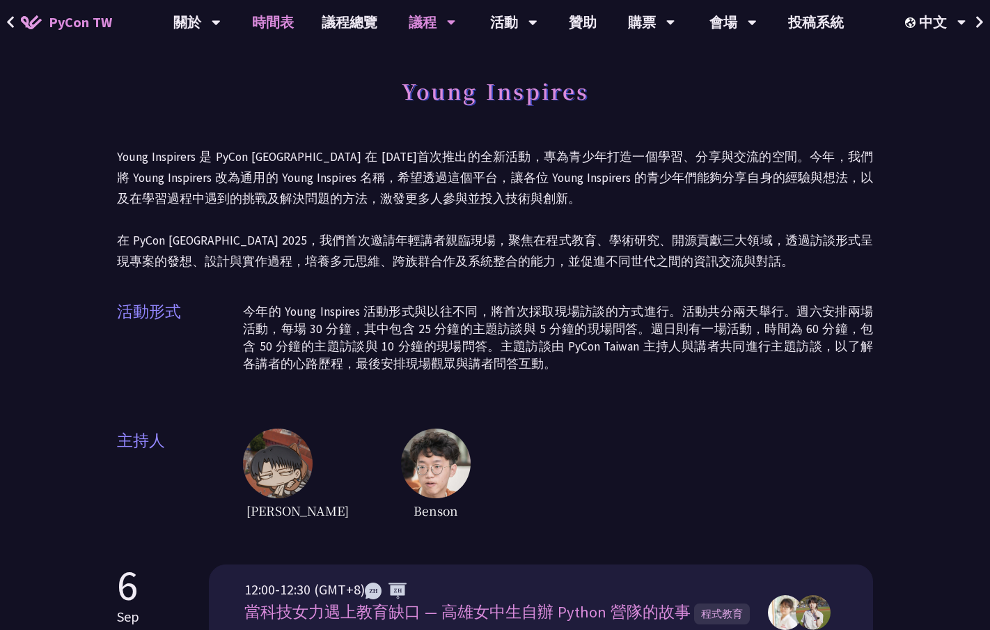
click at [284, 29] on link "時間表" at bounding box center [273, 22] width 70 height 45
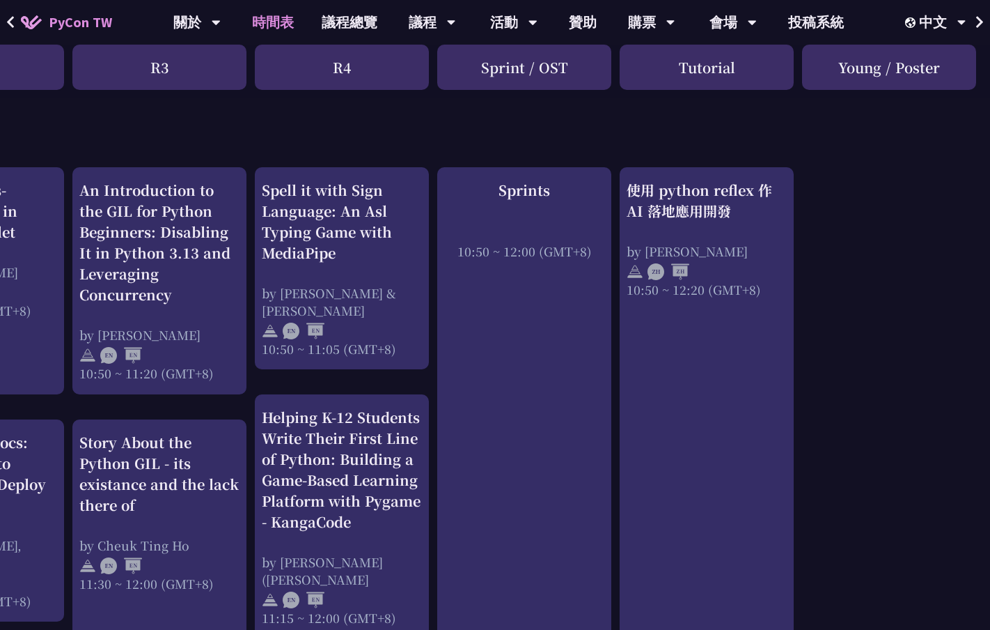
scroll to position [0, 489]
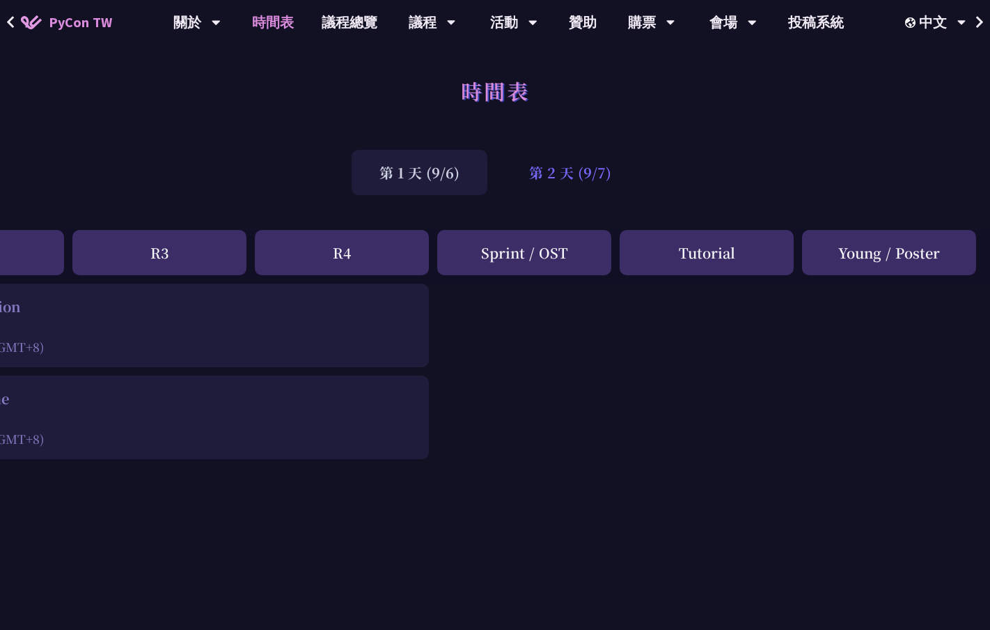
click at [574, 182] on div "第 2 天 (9/7)" at bounding box center [570, 172] width 138 height 45
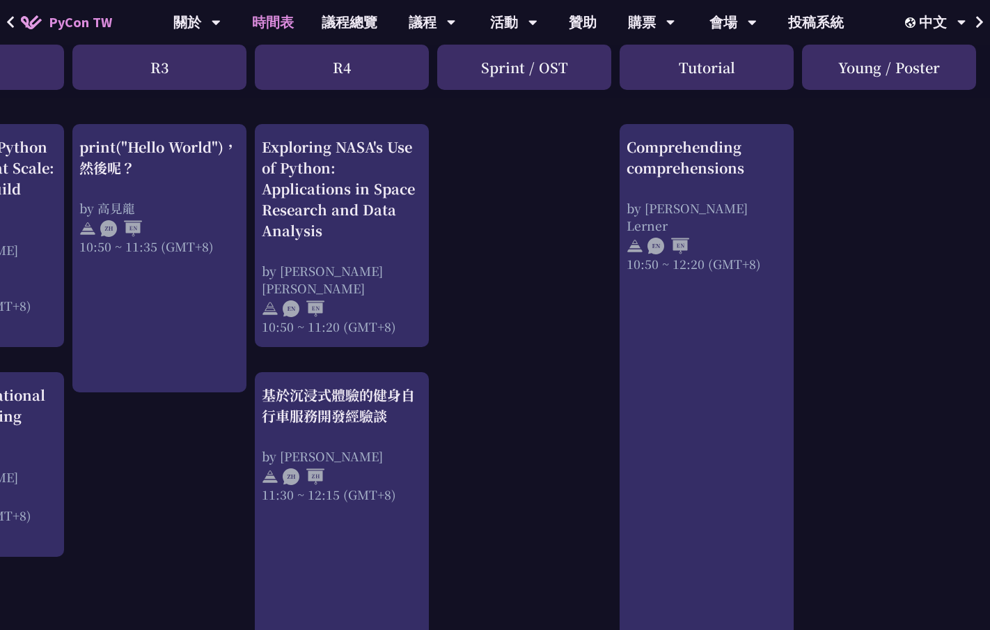
scroll to position [905, 489]
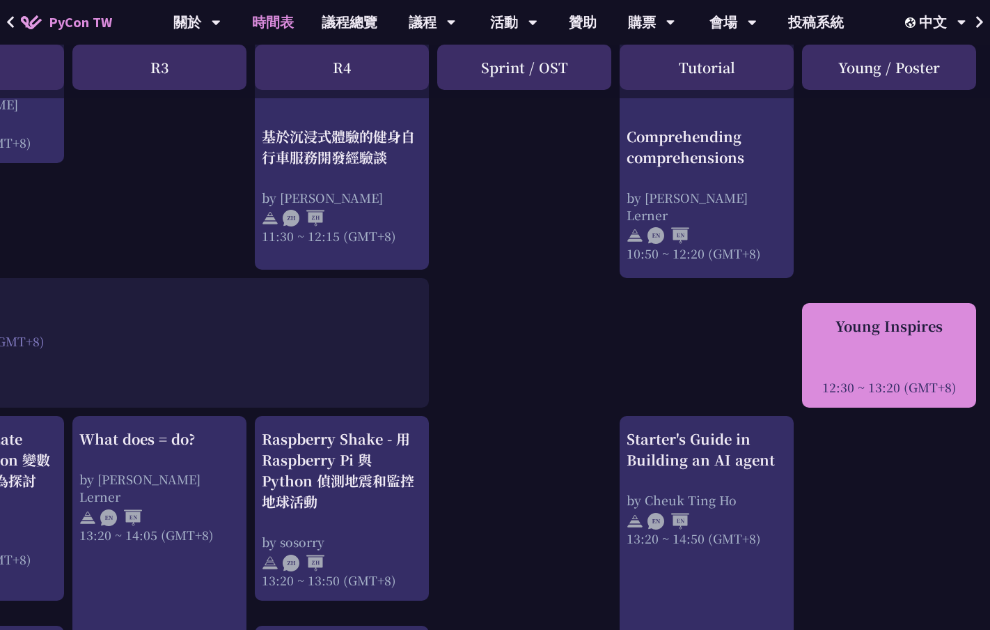
click at [860, 374] on div at bounding box center [889, 367] width 160 height 21
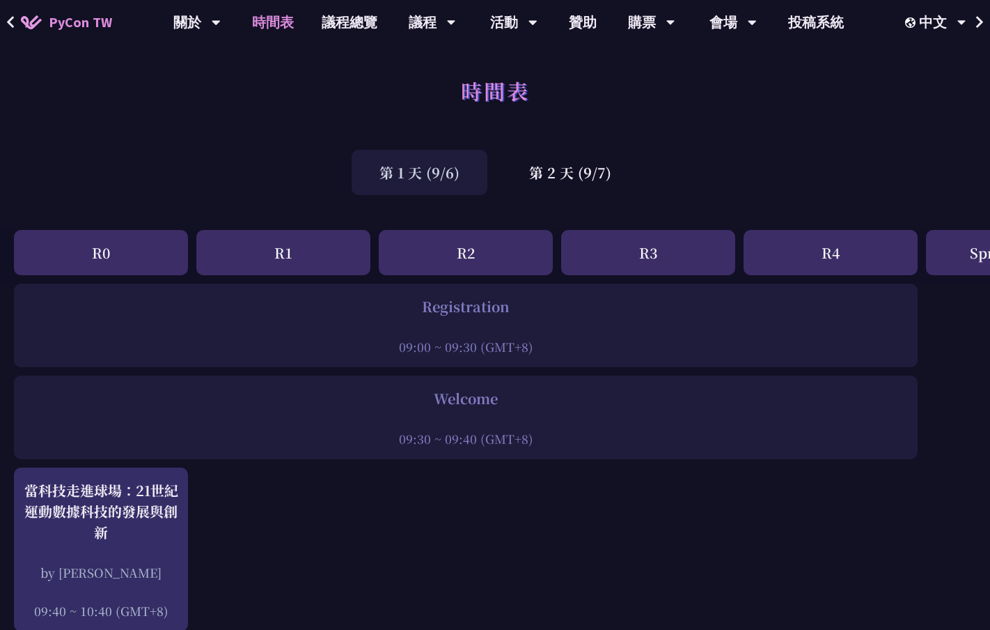
click at [437, 168] on div "第 1 天 (9/6)" at bounding box center [420, 172] width 136 height 45
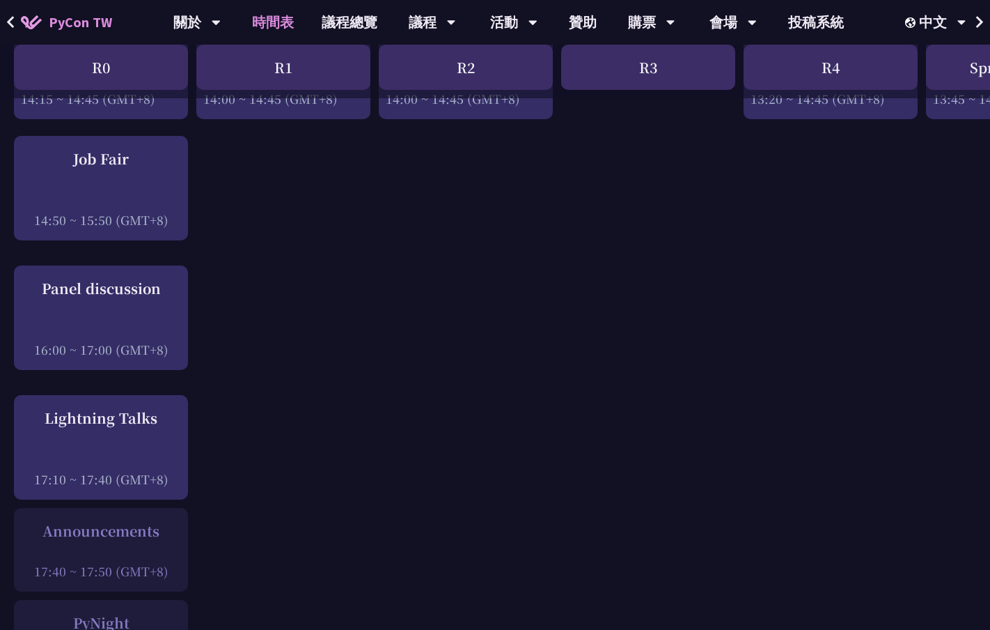
scroll to position [1678, 0]
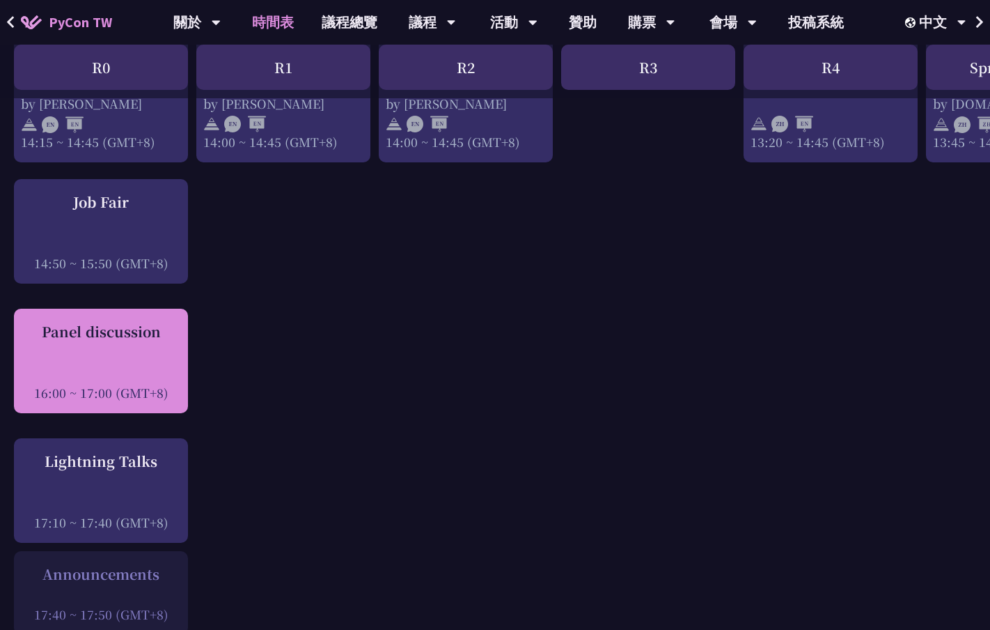
click at [169, 349] on div "Panel discussion 16:00 ~ 17:00 (GMT+8)" at bounding box center [101, 361] width 160 height 80
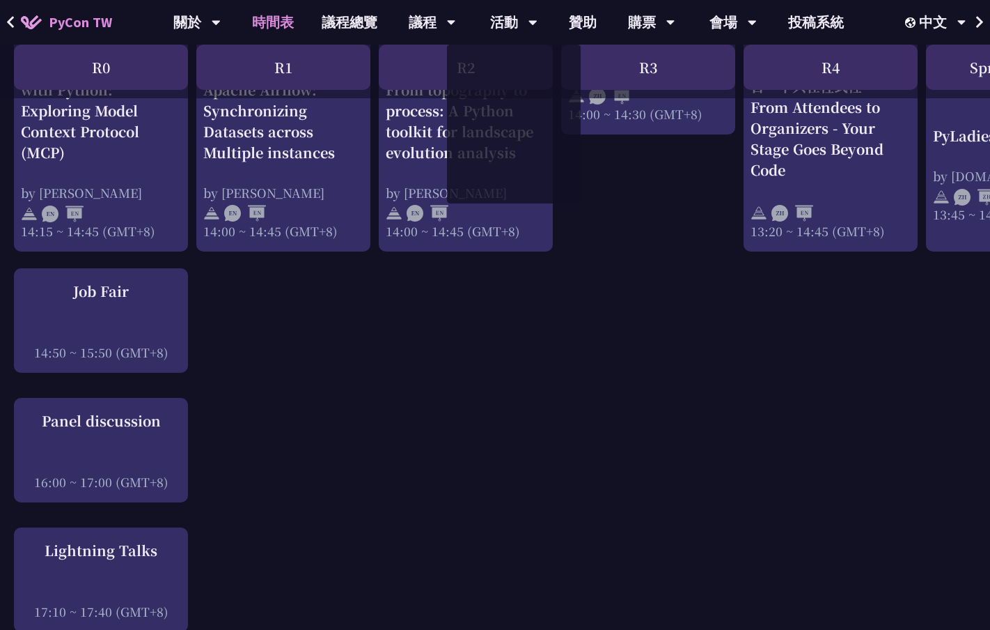
scroll to position [1480, 0]
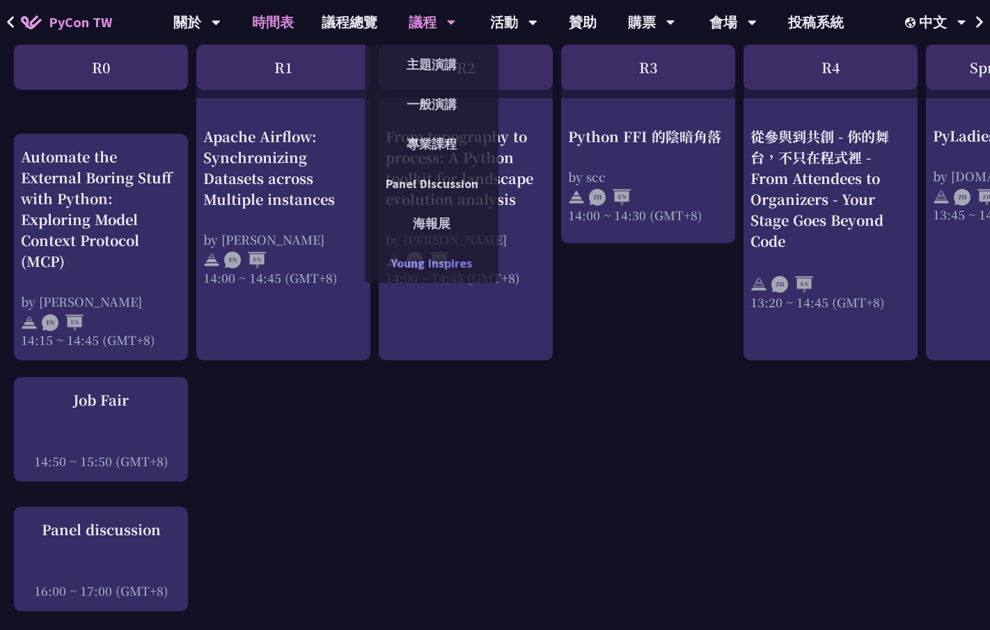
click at [433, 269] on link "Young Inspires" at bounding box center [432, 263] width 134 height 33
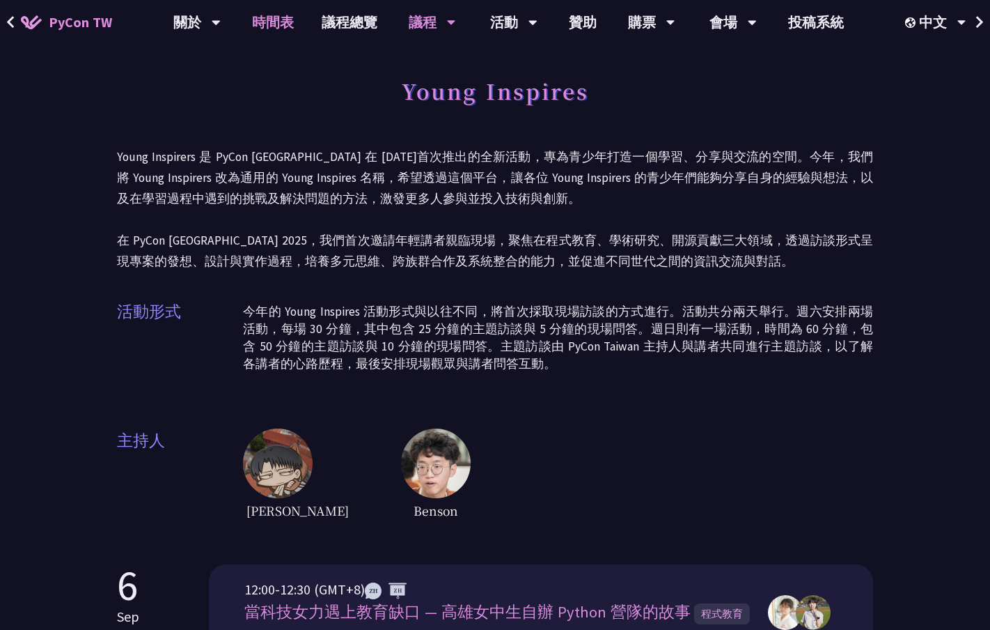
click at [286, 22] on link "時間表" at bounding box center [273, 22] width 70 height 45
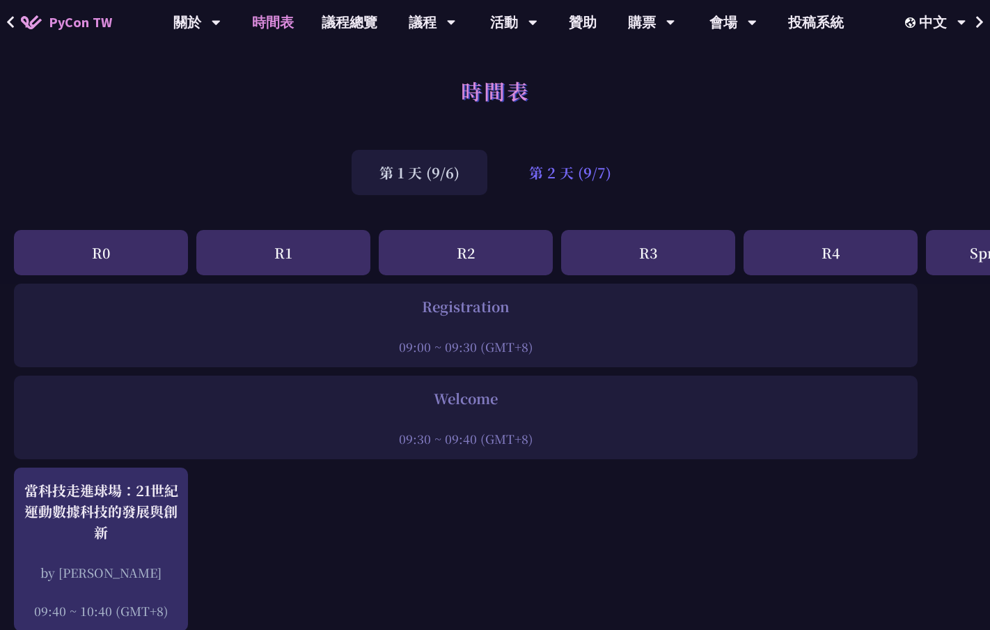
click at [565, 179] on div "第 2 天 (9/7)" at bounding box center [570, 172] width 138 height 45
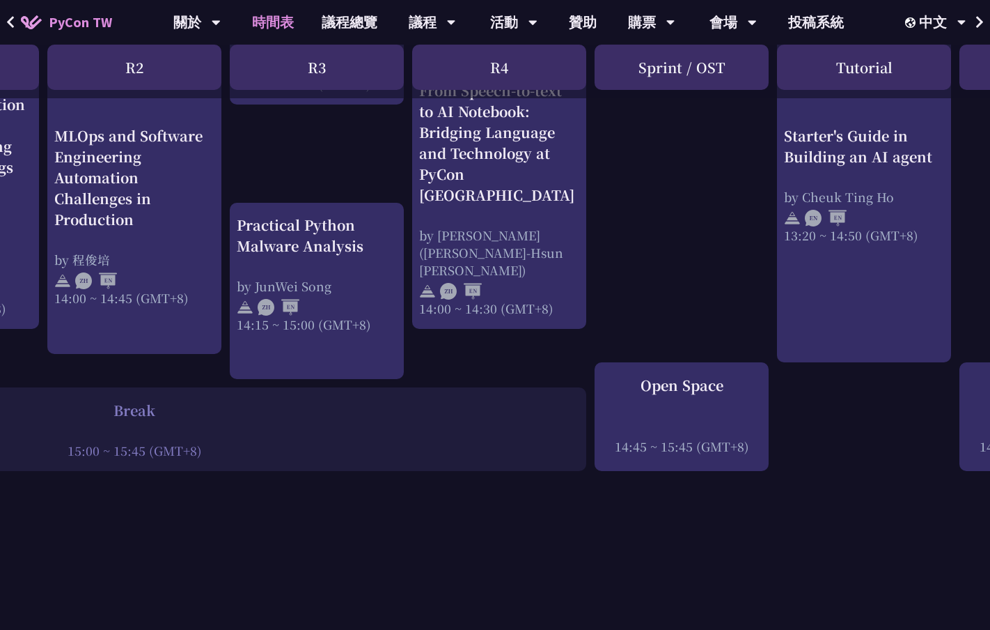
scroll to position [1462, 489]
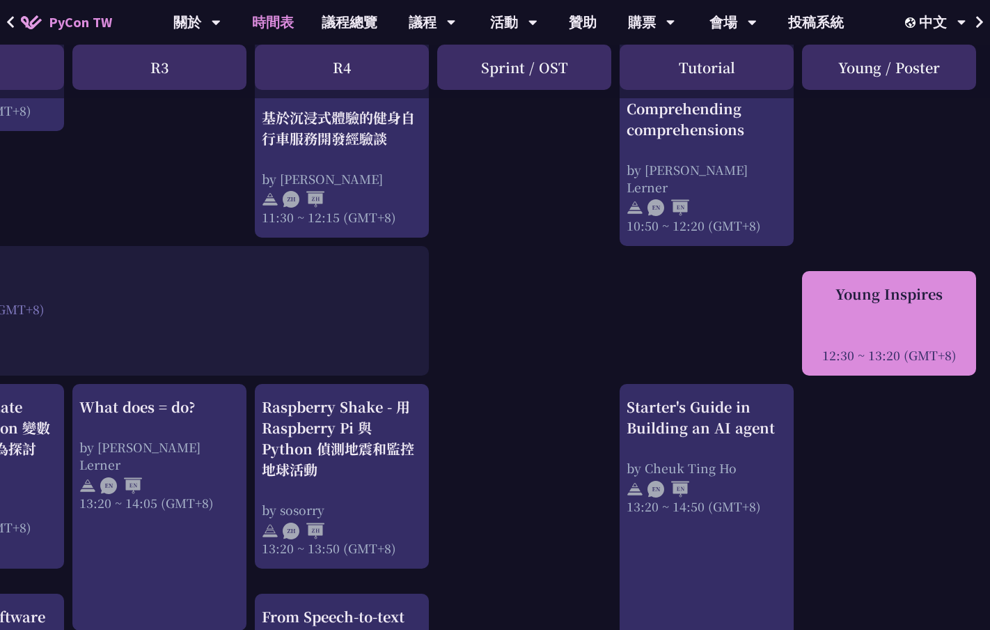
click at [893, 361] on div "12:30 ~ 13:20 (GMT+8)" at bounding box center [889, 354] width 160 height 17
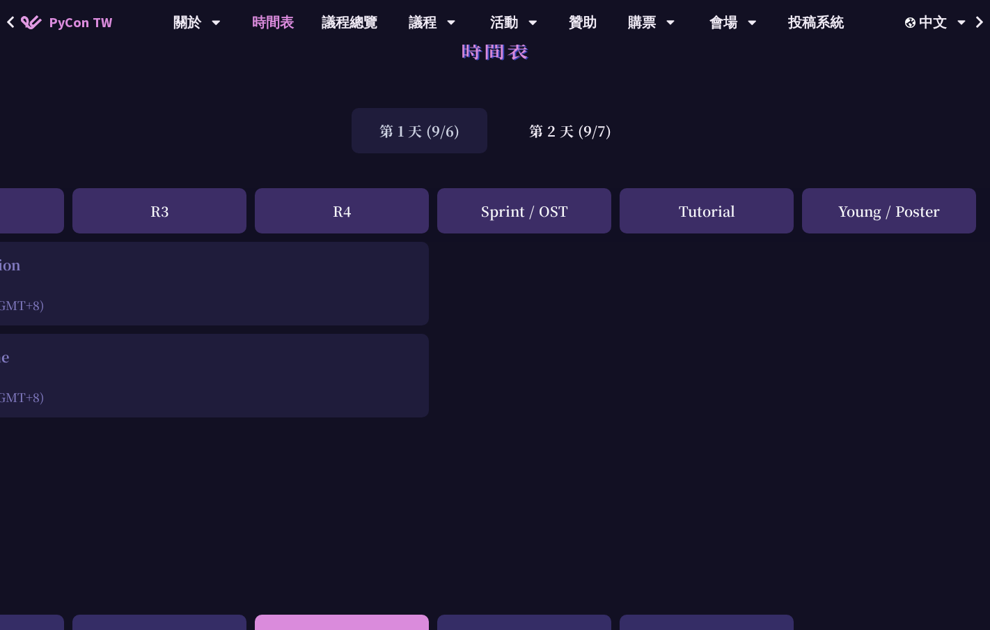
scroll to position [0, 489]
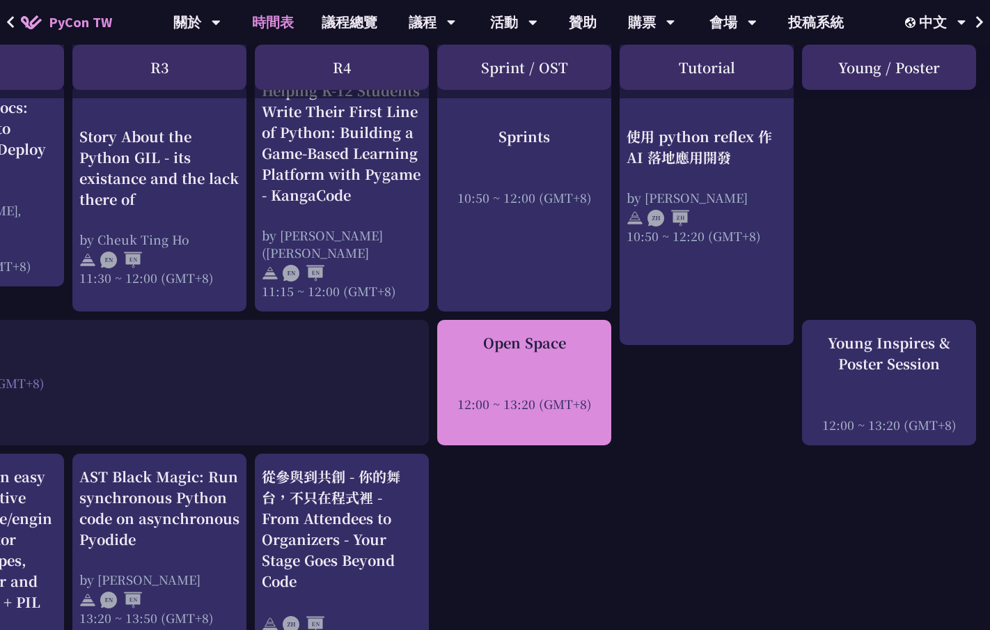
click at [558, 401] on div "12:00 ~ 13:20 (GMT+8)" at bounding box center [524, 403] width 160 height 17
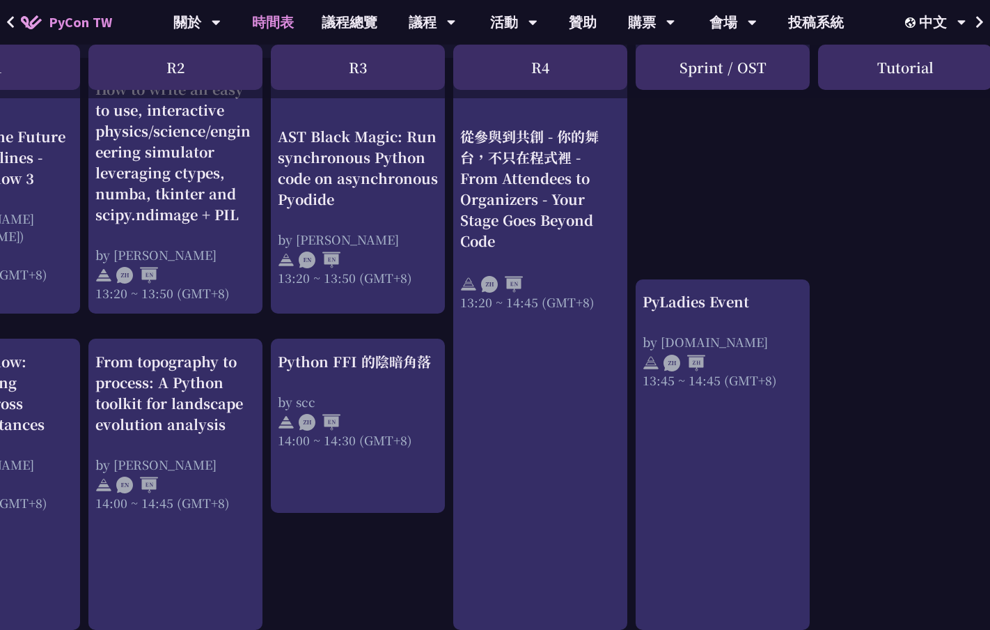
scroll to position [841, 290]
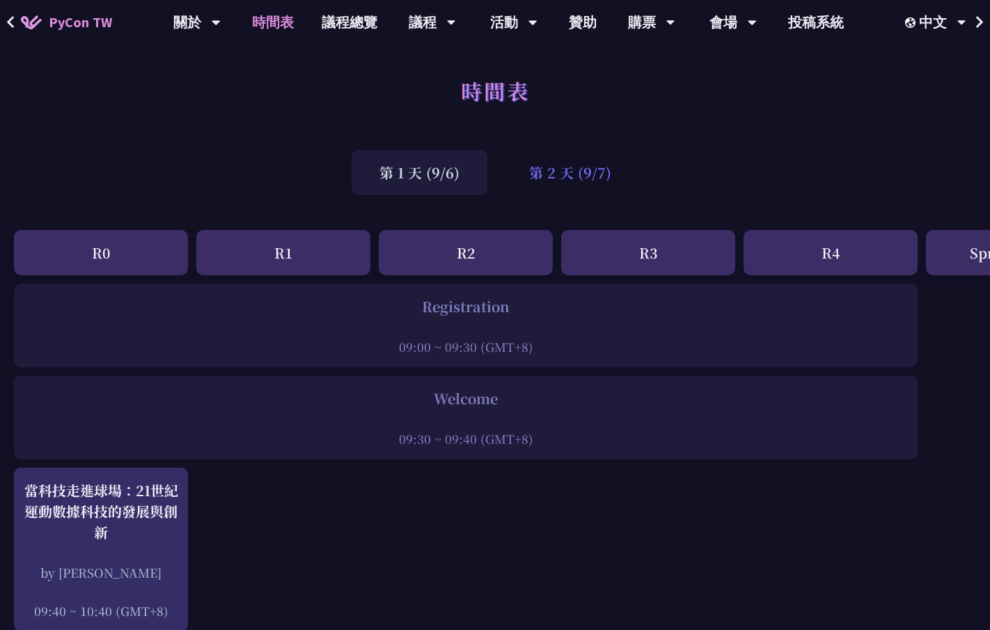
click at [572, 184] on div "第 2 天 (9/7)" at bounding box center [570, 172] width 138 height 45
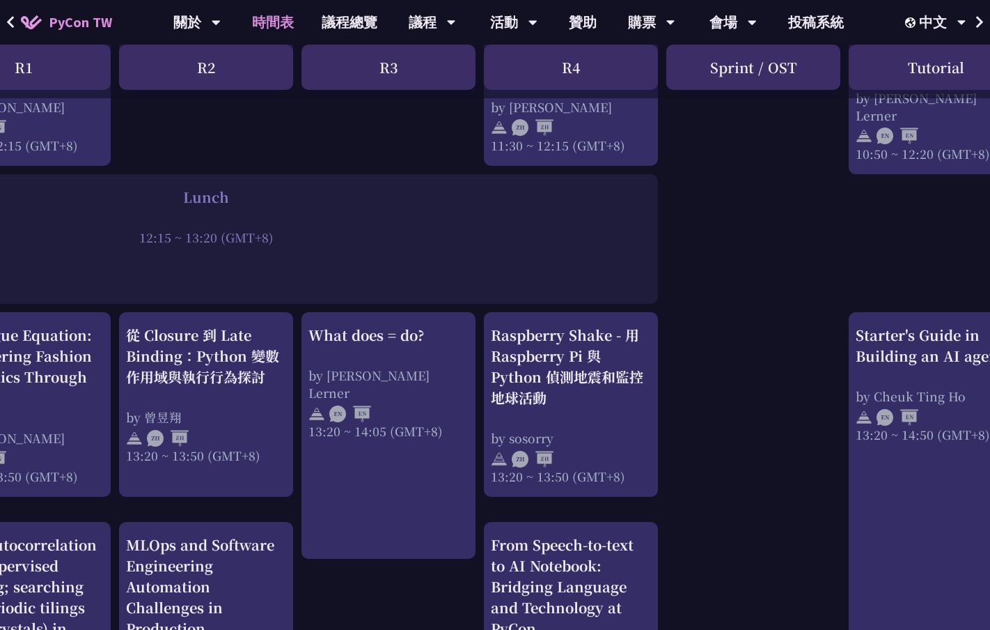
scroll to position [1008, 489]
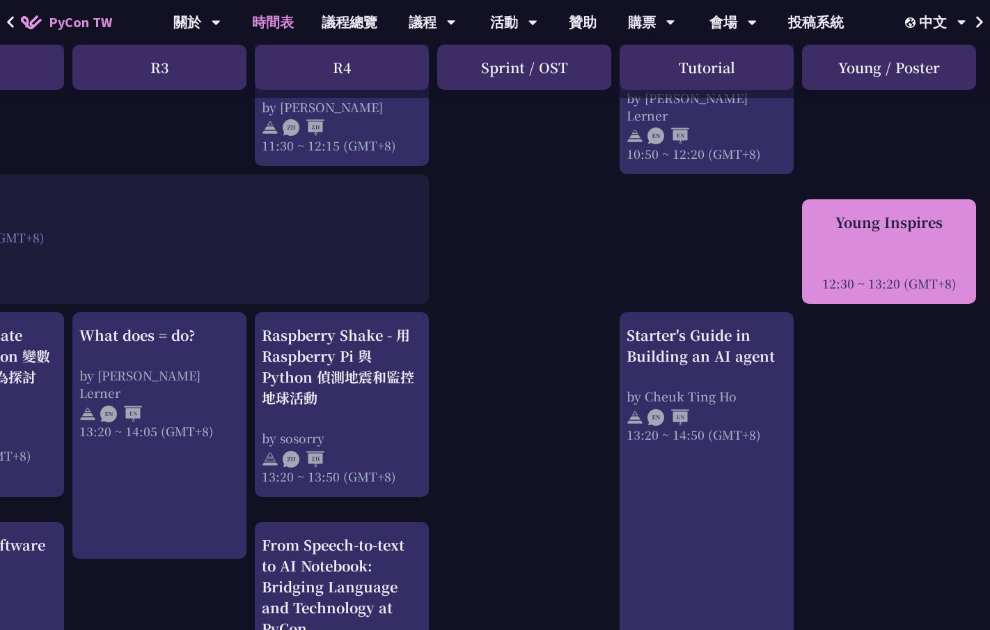
click at [832, 272] on div at bounding box center [889, 263] width 160 height 21
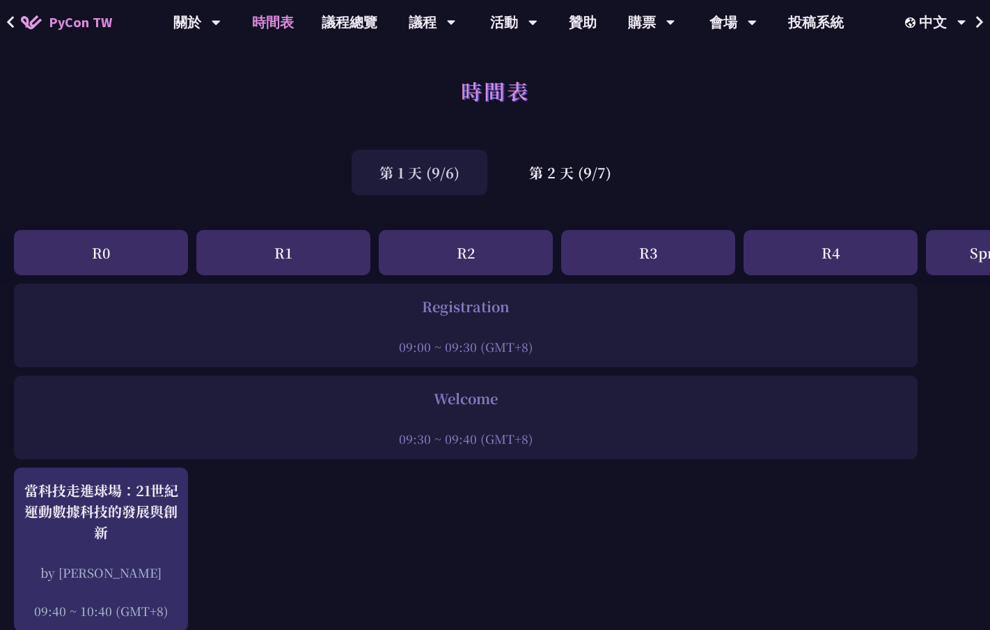
click at [444, 171] on div "第 1 天 (9/6)" at bounding box center [420, 172] width 136 height 45
